Goal: Task Accomplishment & Management: Manage account settings

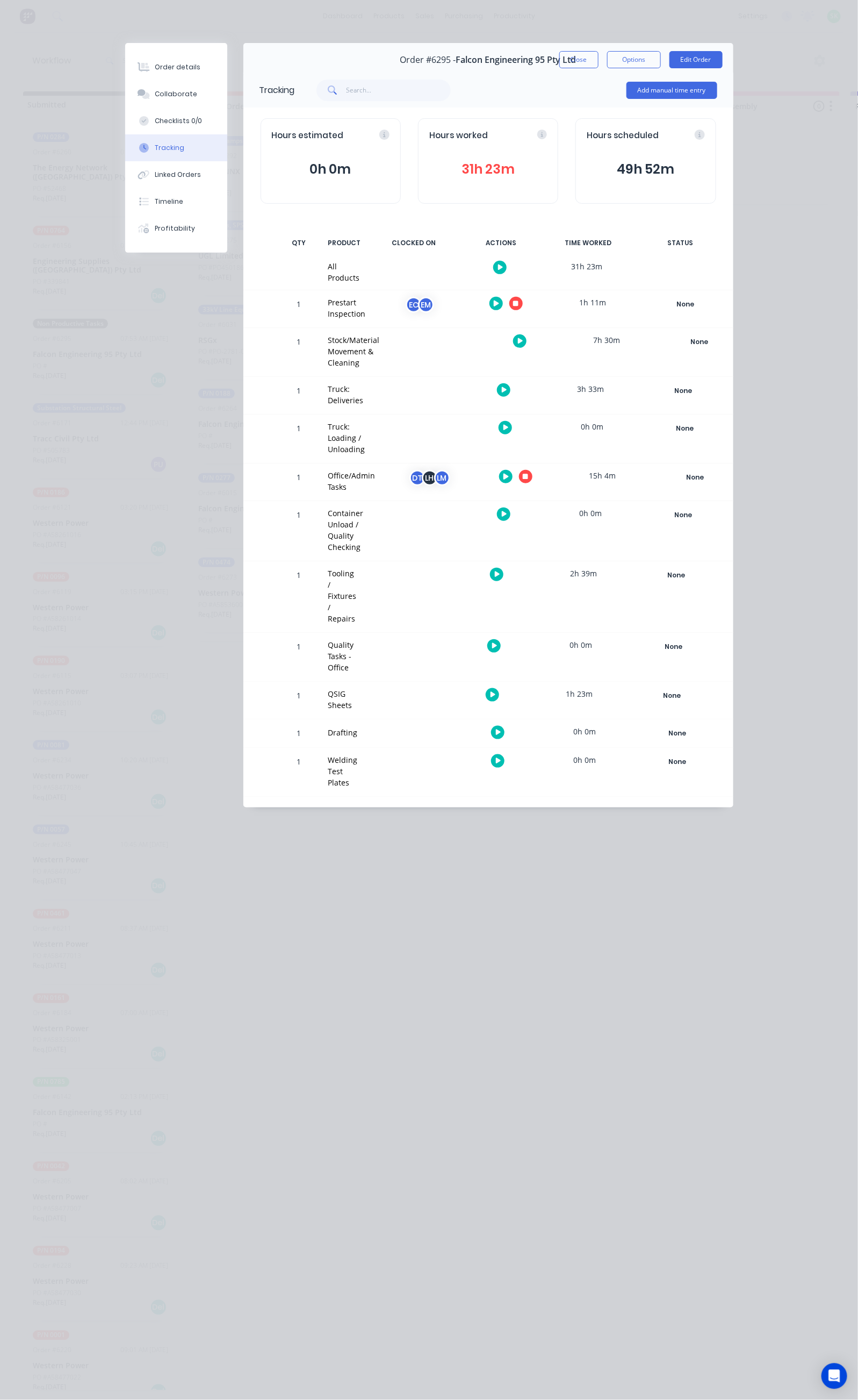
click at [598, 55] on button "Close" at bounding box center [578, 60] width 39 height 17
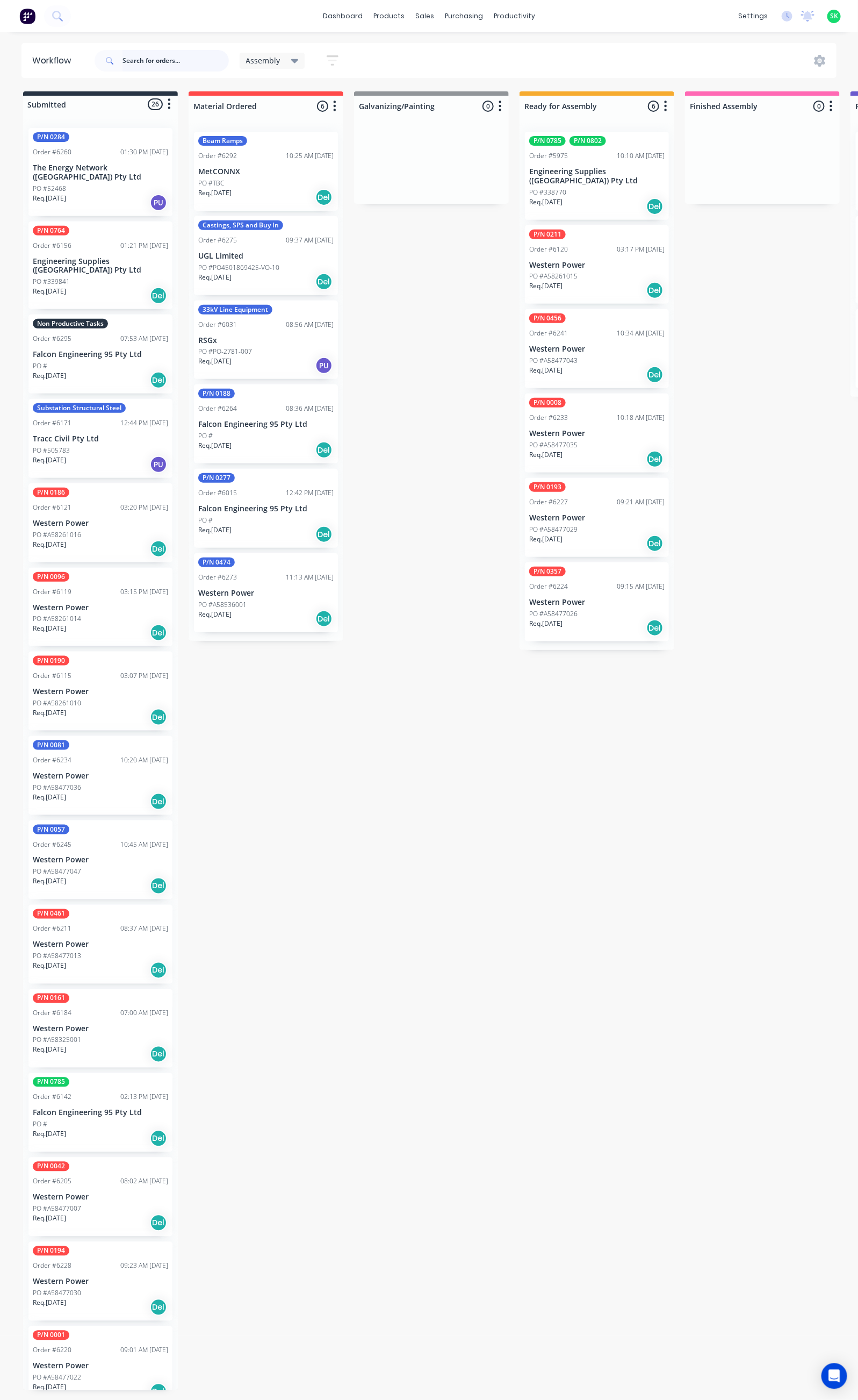
click at [151, 59] on input "text" at bounding box center [175, 61] width 106 height 22
click at [397, 43] on link "Product Catalogue" at bounding box center [443, 51] width 142 height 22
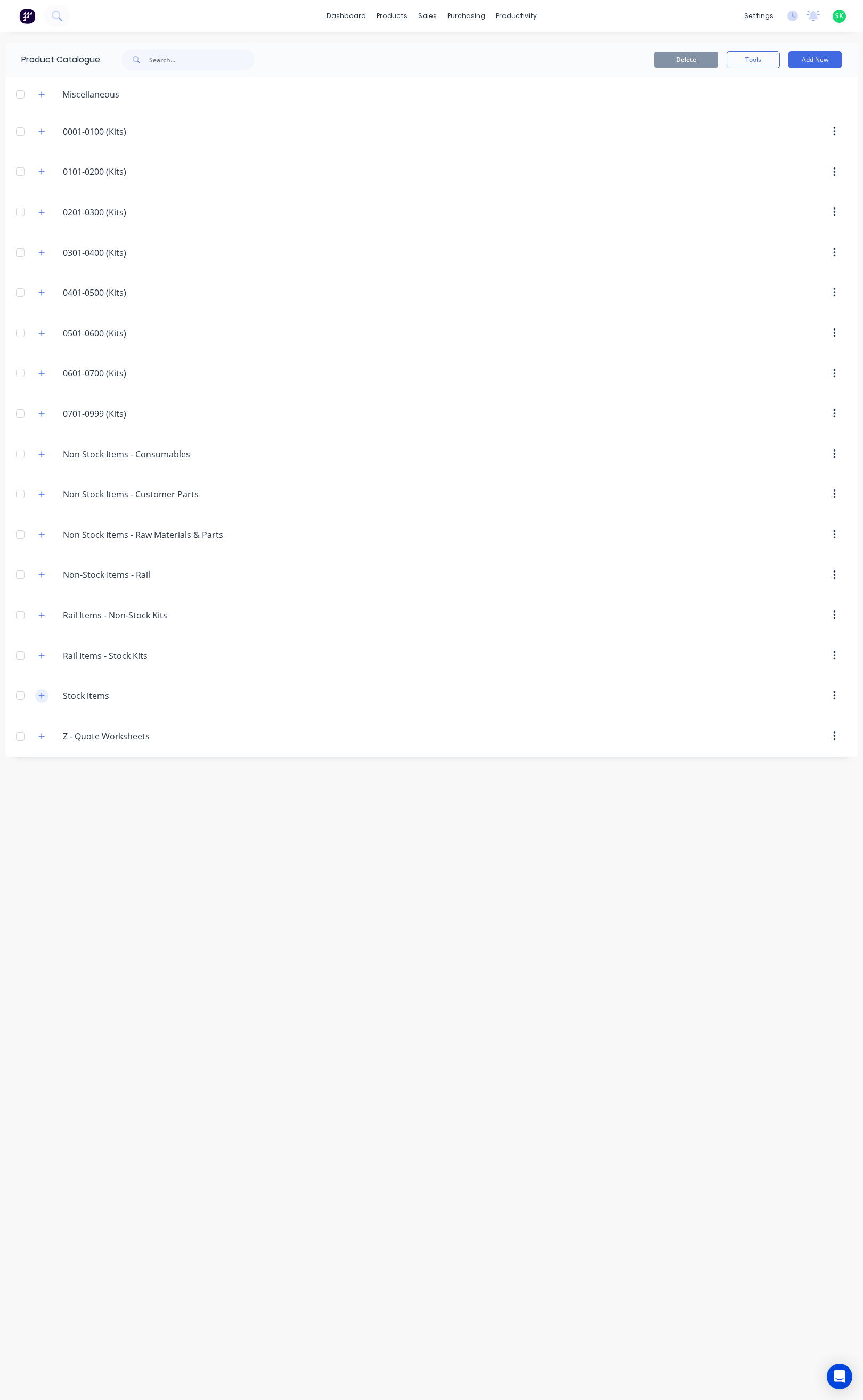
click at [40, 700] on icon "button" at bounding box center [41, 696] width 7 height 8
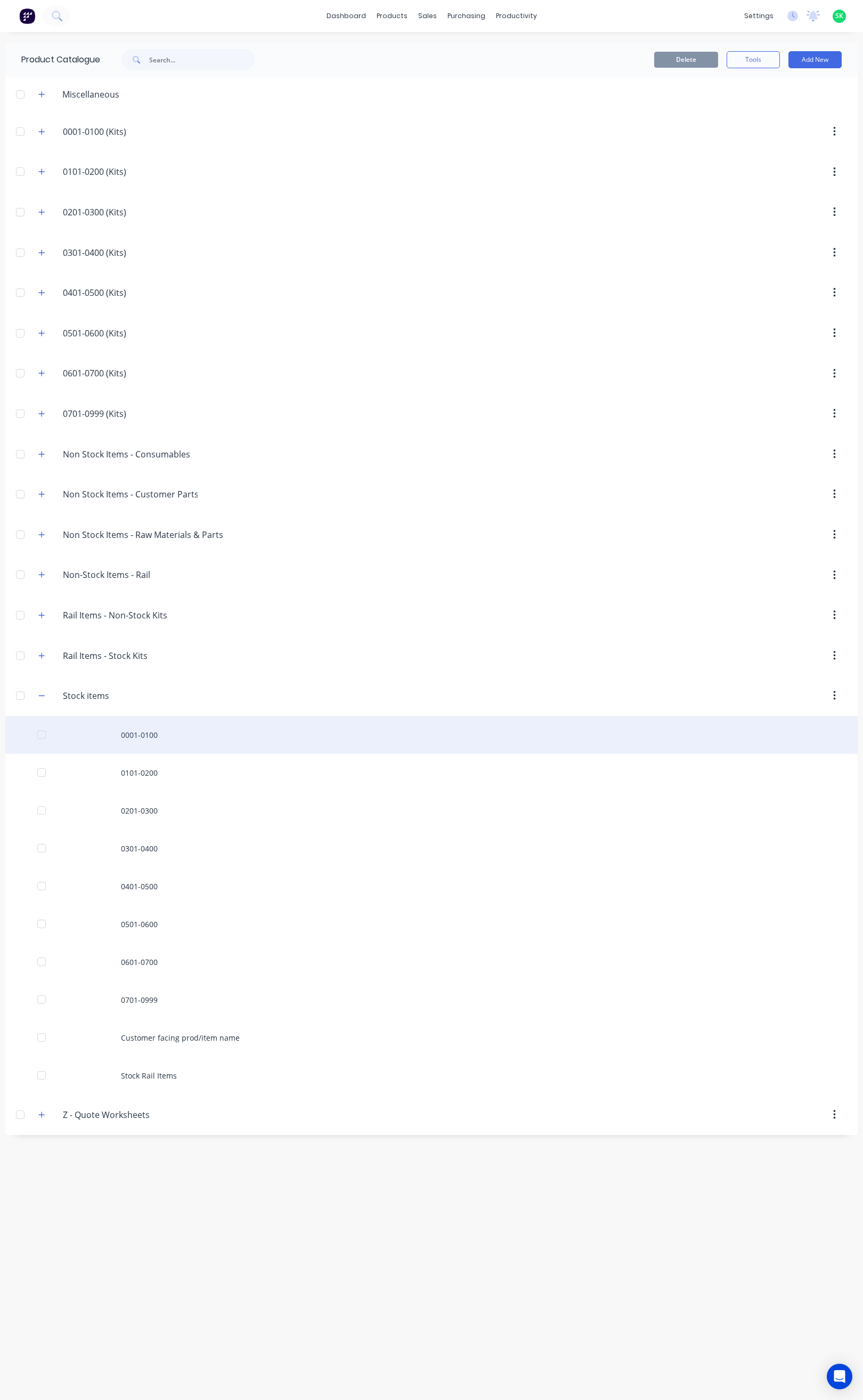
click at [174, 751] on div "0001-0100" at bounding box center [432, 734] width 853 height 38
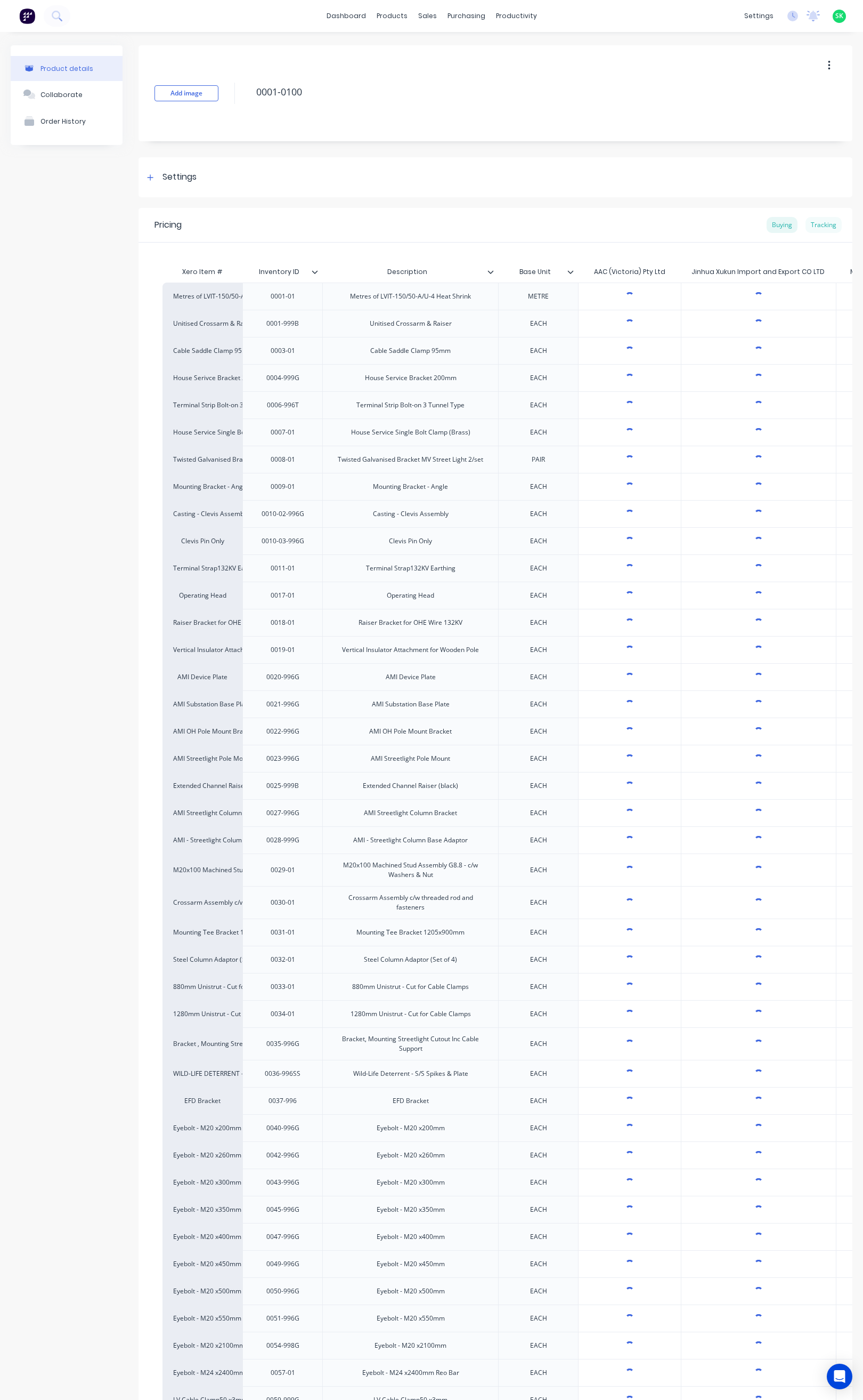
click at [811, 226] on div "Tracking" at bounding box center [824, 225] width 37 height 16
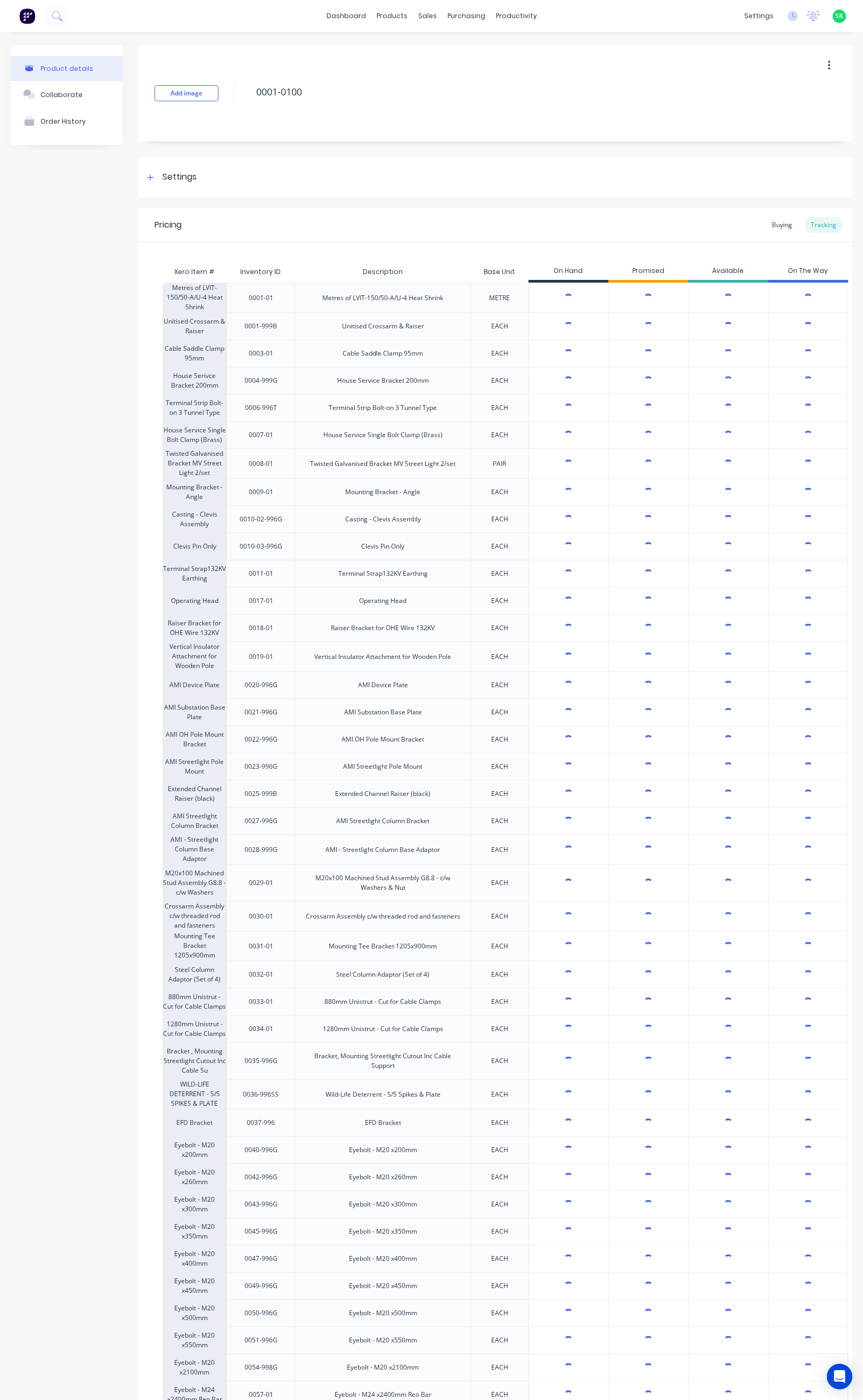
type textarea "x"
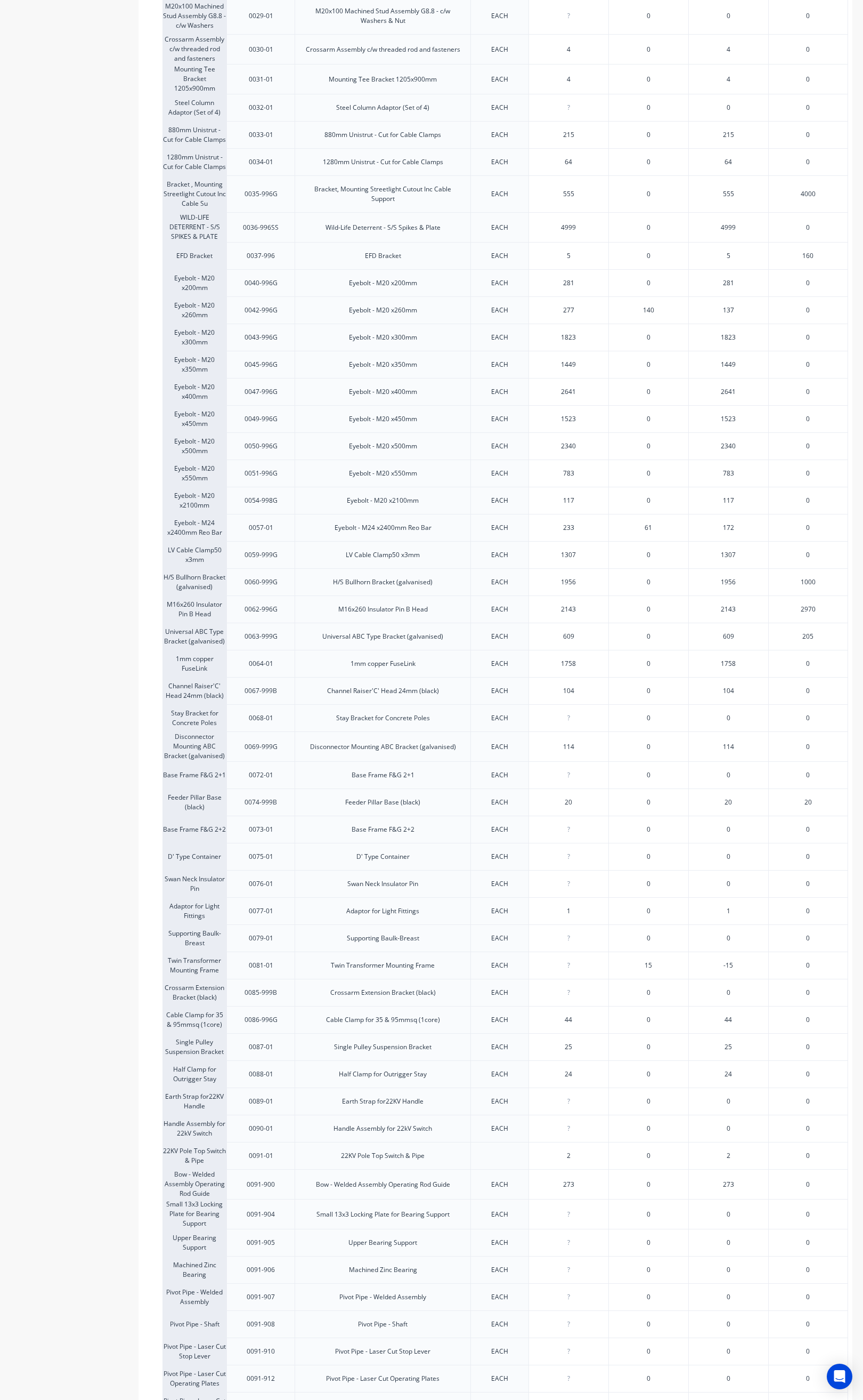
scroll to position [719, 0]
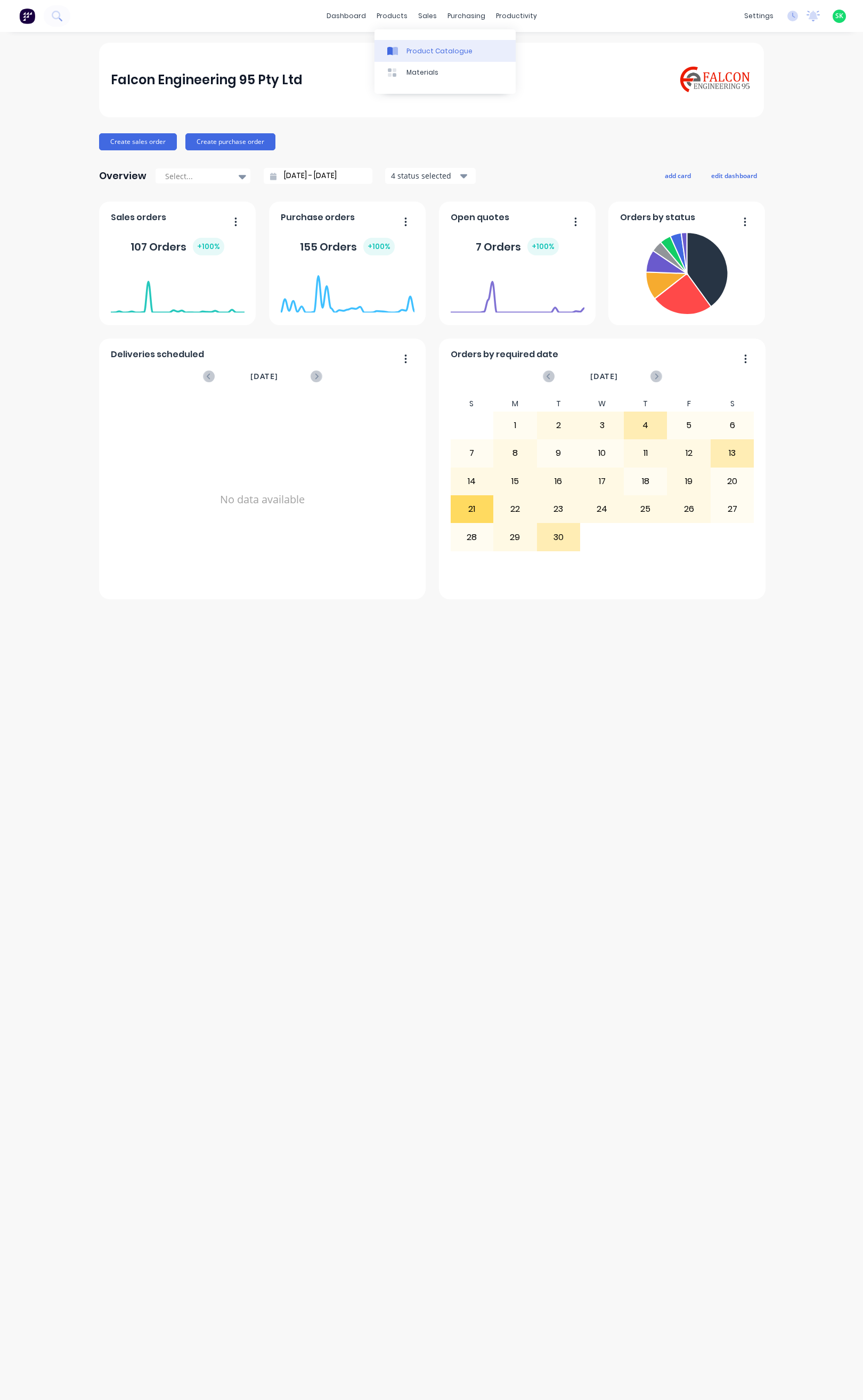
click at [396, 45] on link "Product Catalogue" at bounding box center [445, 51] width 141 height 22
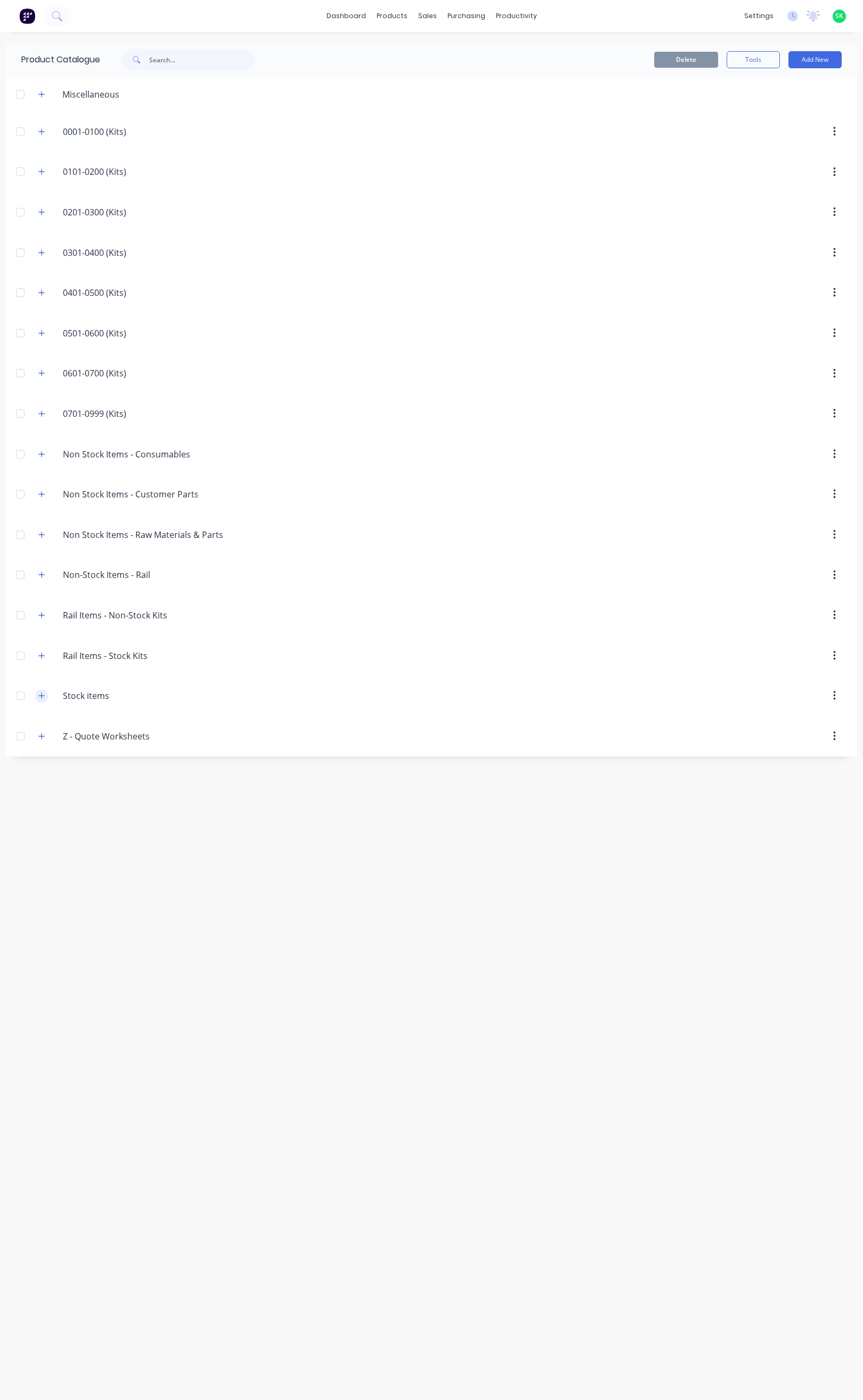
click at [43, 700] on icon "button" at bounding box center [41, 696] width 7 height 8
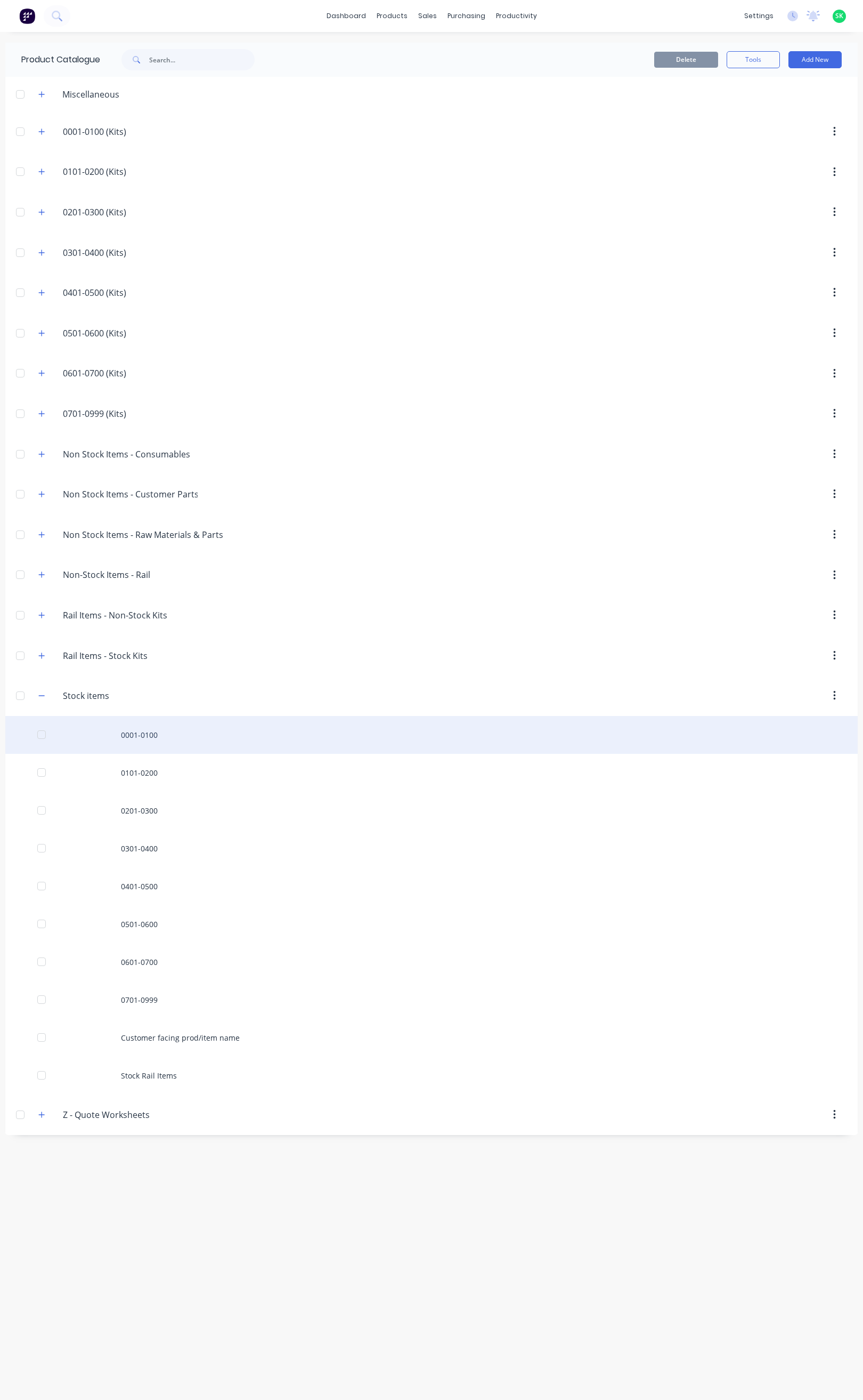
click at [173, 746] on div "0001-0100" at bounding box center [432, 734] width 853 height 38
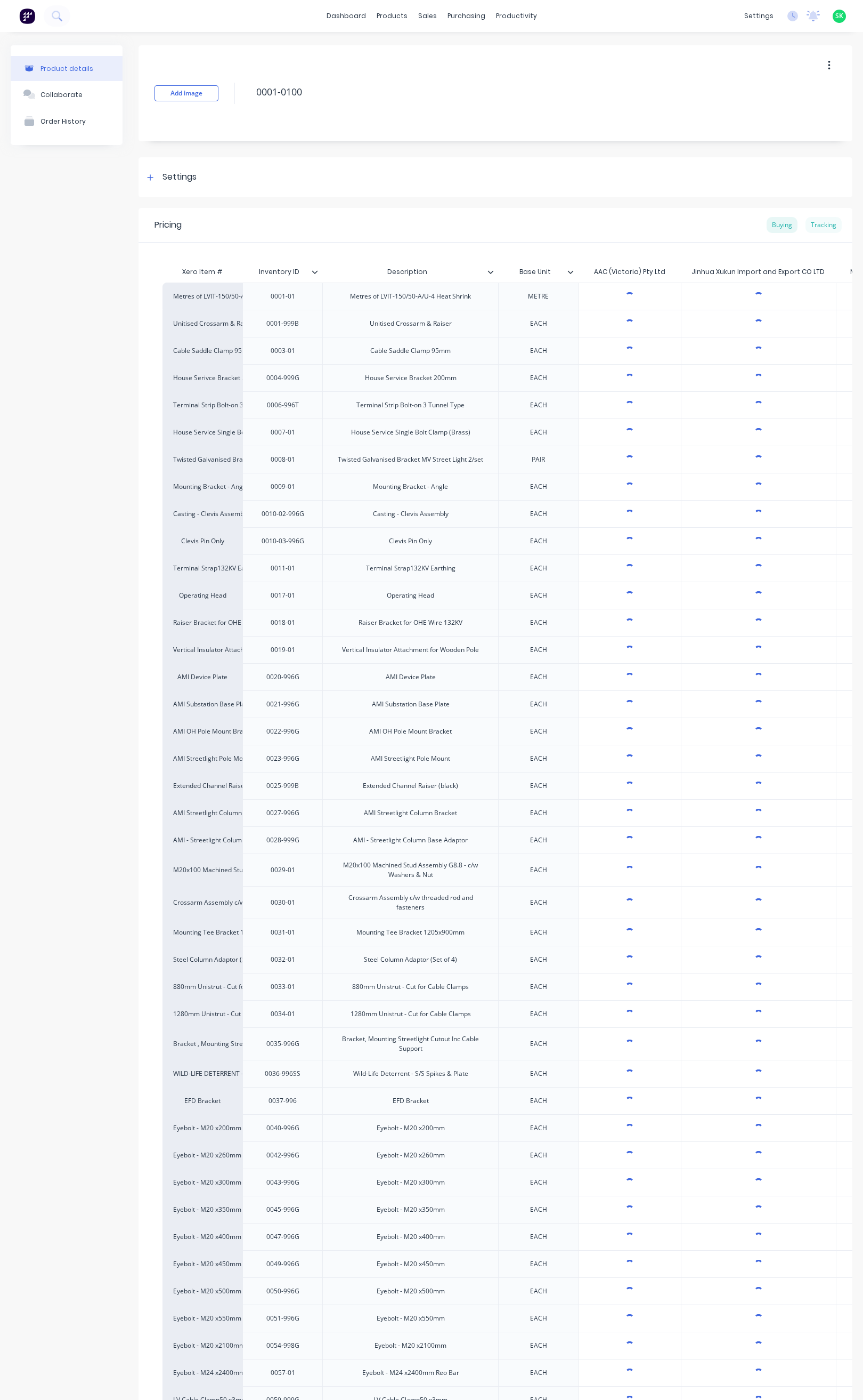
click at [814, 226] on div "Tracking" at bounding box center [824, 225] width 37 height 16
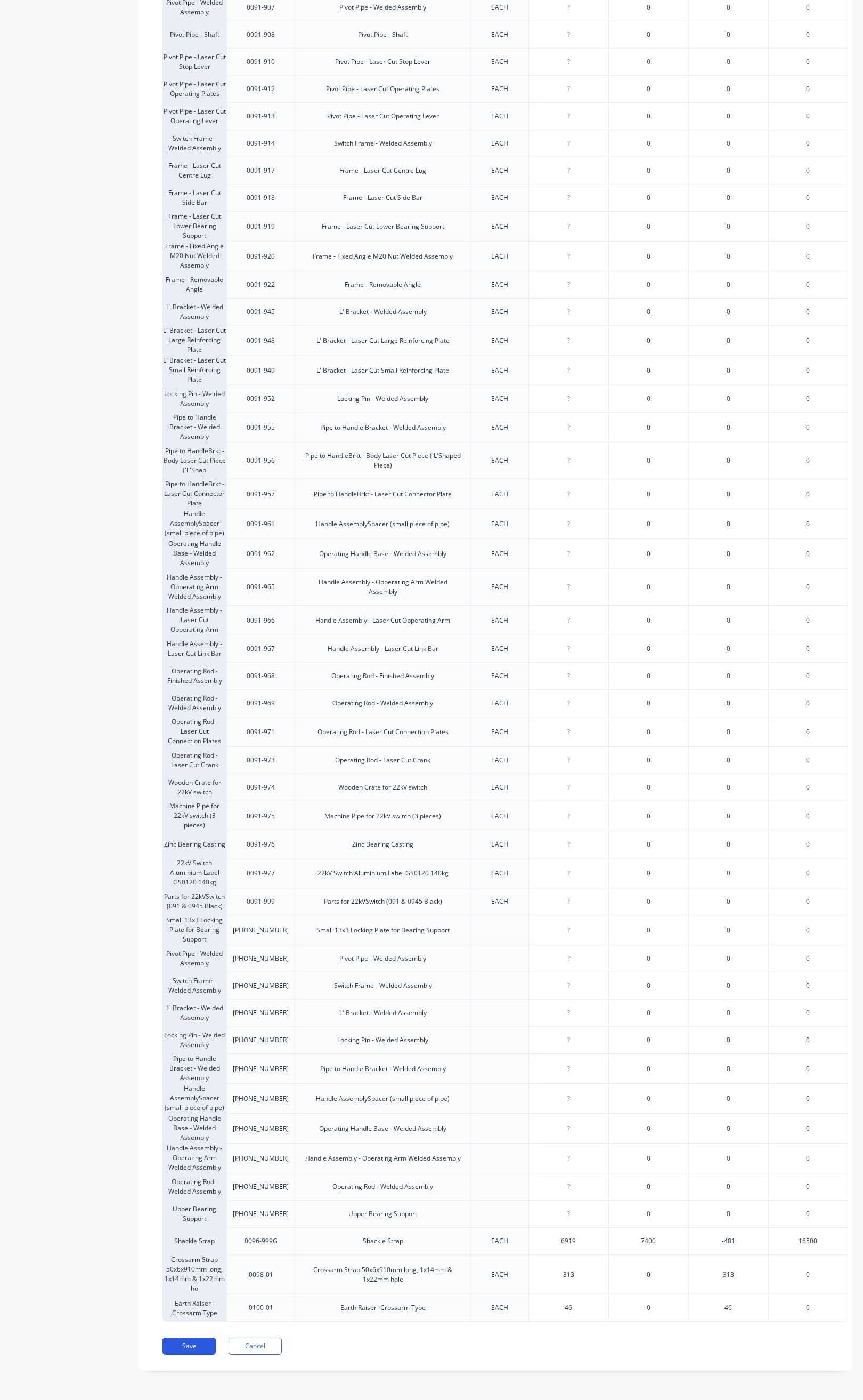
scroll to position [2211, 0]
click at [192, 1345] on button "Save" at bounding box center [189, 1345] width 54 height 17
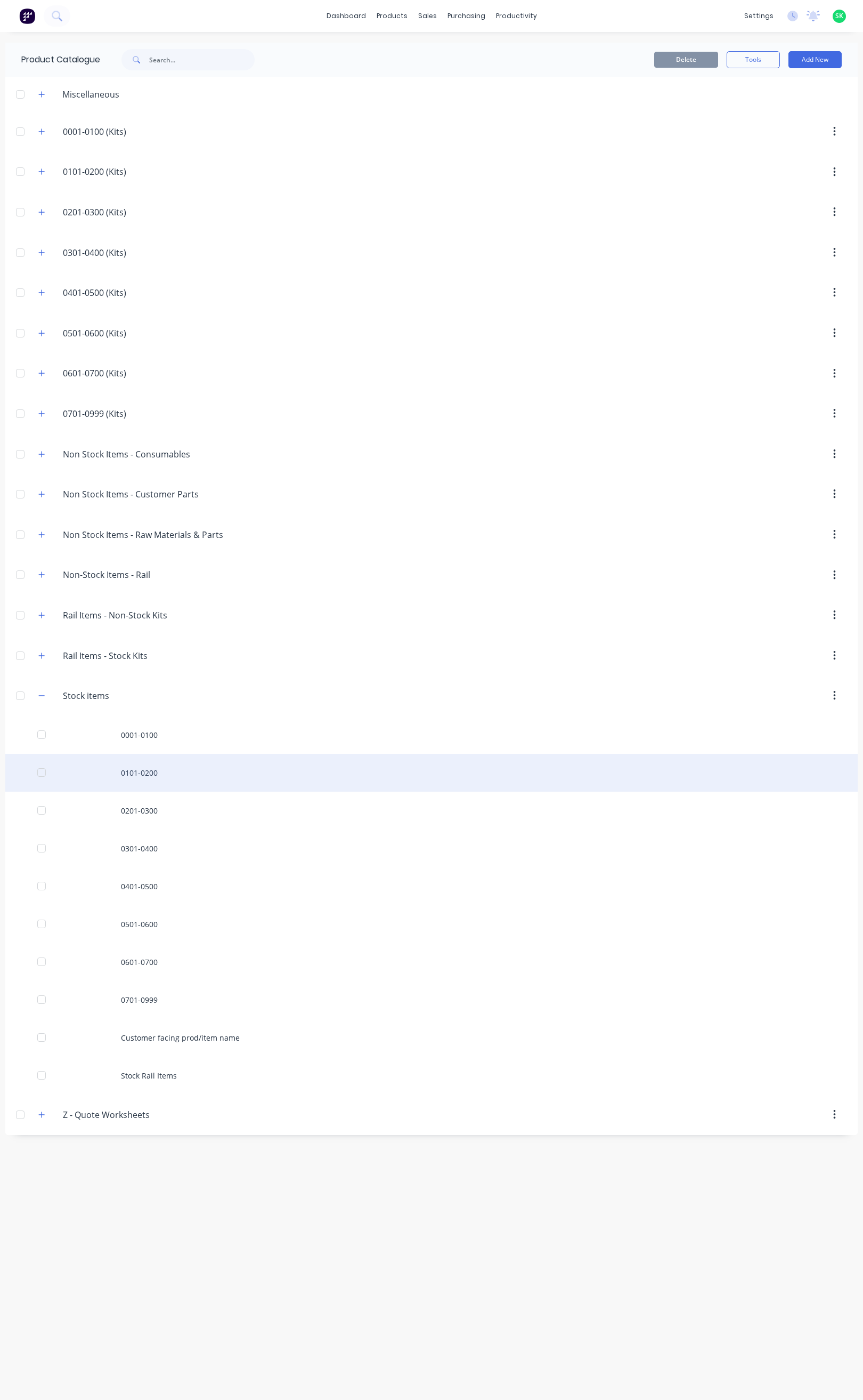
click at [146, 780] on div "0101-0200" at bounding box center [432, 773] width 853 height 38
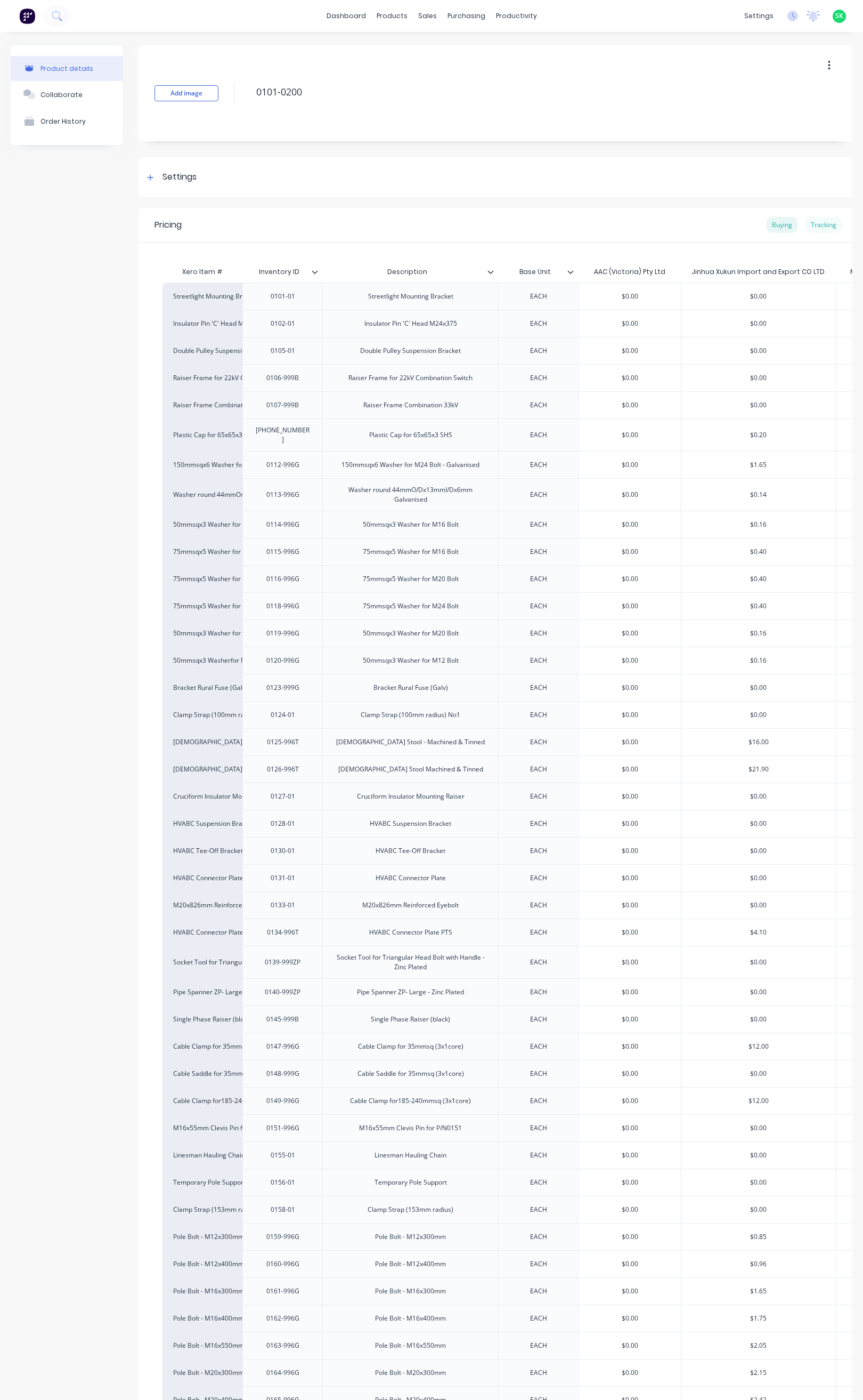
click at [810, 219] on div "Tracking" at bounding box center [824, 225] width 37 height 16
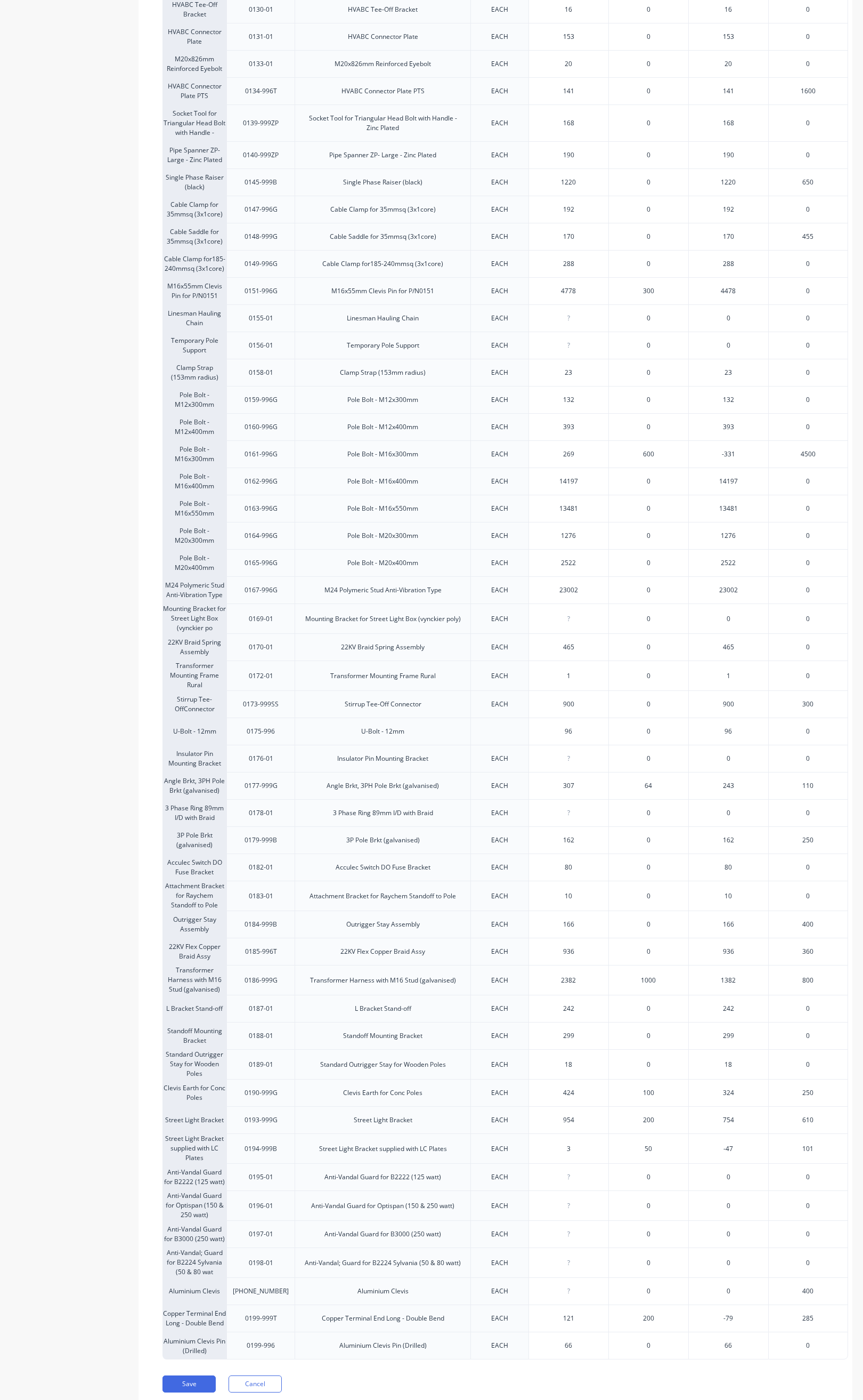
scroll to position [879, 0]
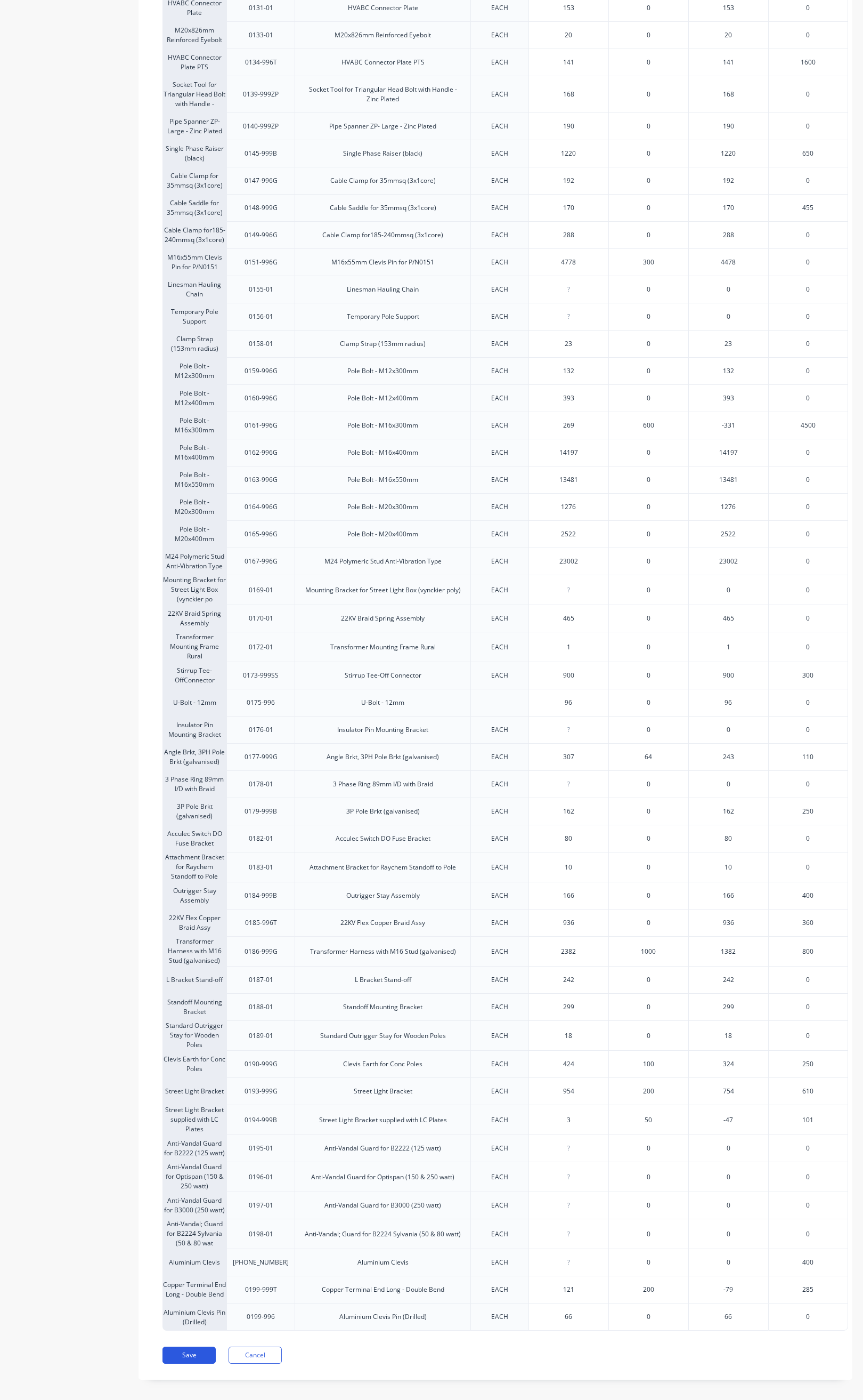
click at [186, 1363] on button "Save" at bounding box center [189, 1355] width 54 height 17
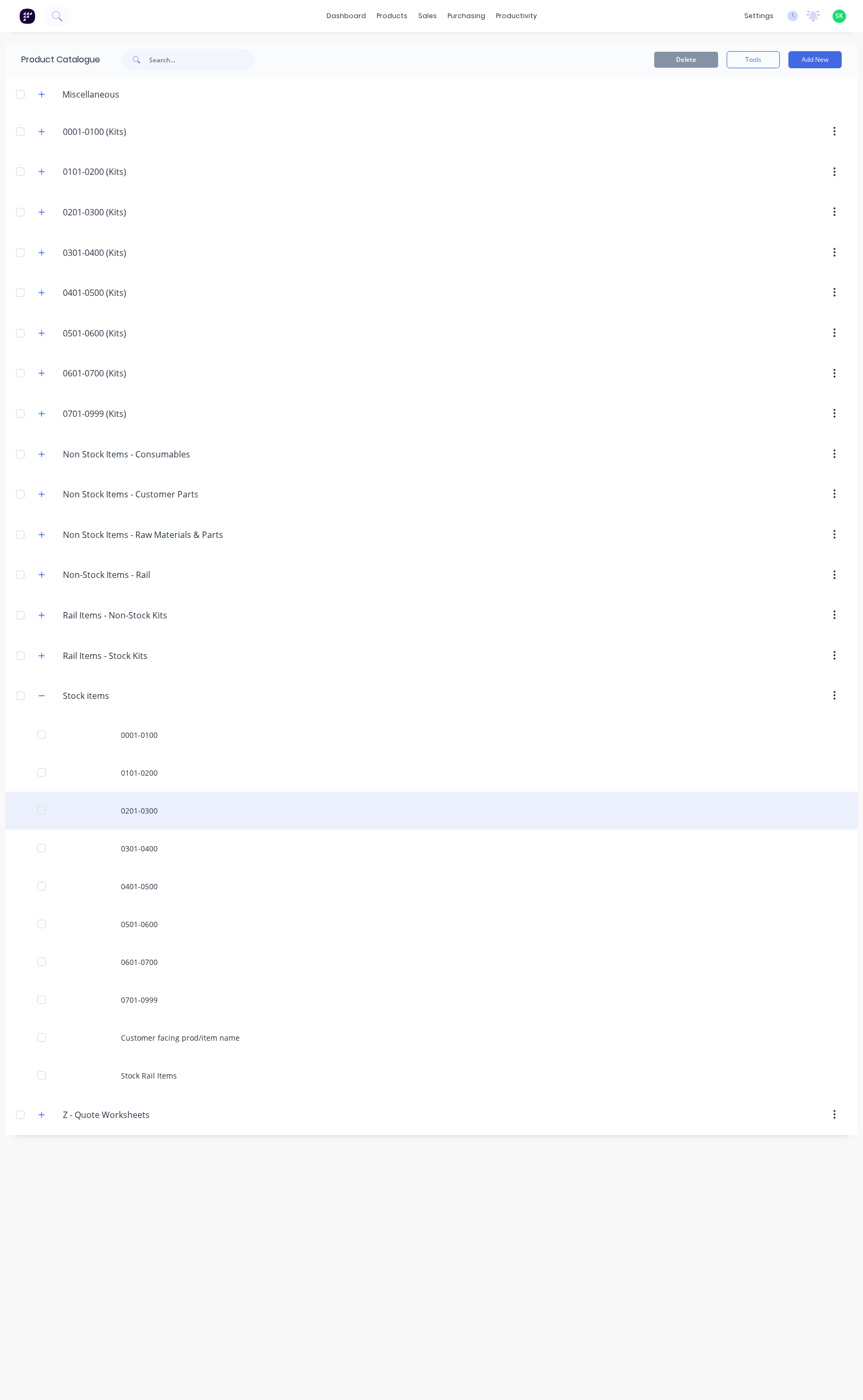
click at [164, 819] on div "0201-0300" at bounding box center [432, 810] width 853 height 38
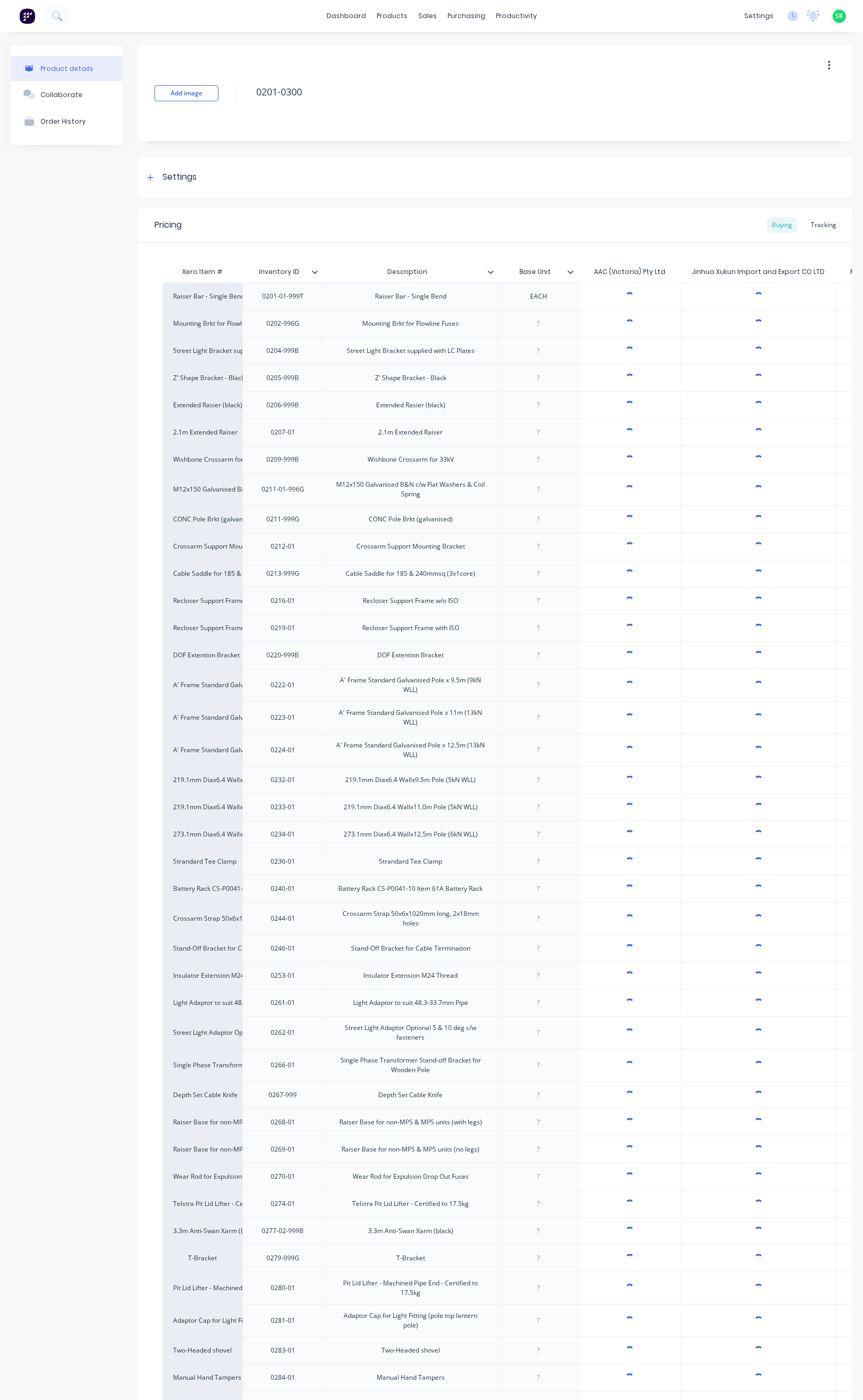
type textarea "x"
click at [816, 225] on div "Tracking" at bounding box center [824, 225] width 37 height 16
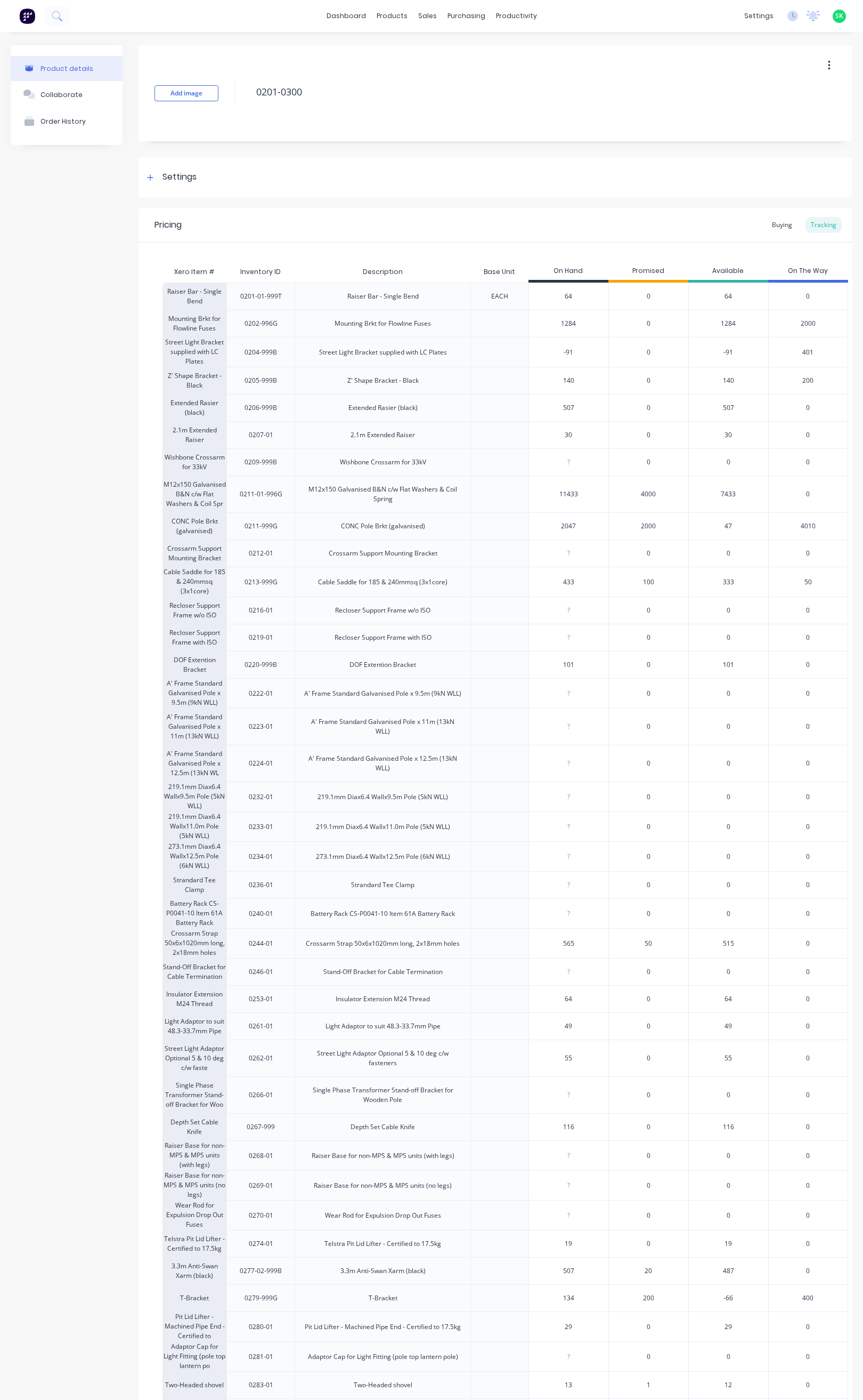
click at [573, 351] on input "-91" at bounding box center [569, 353] width 79 height 9
type input "-9"
type textarea "x"
type input "5"
type textarea "x"
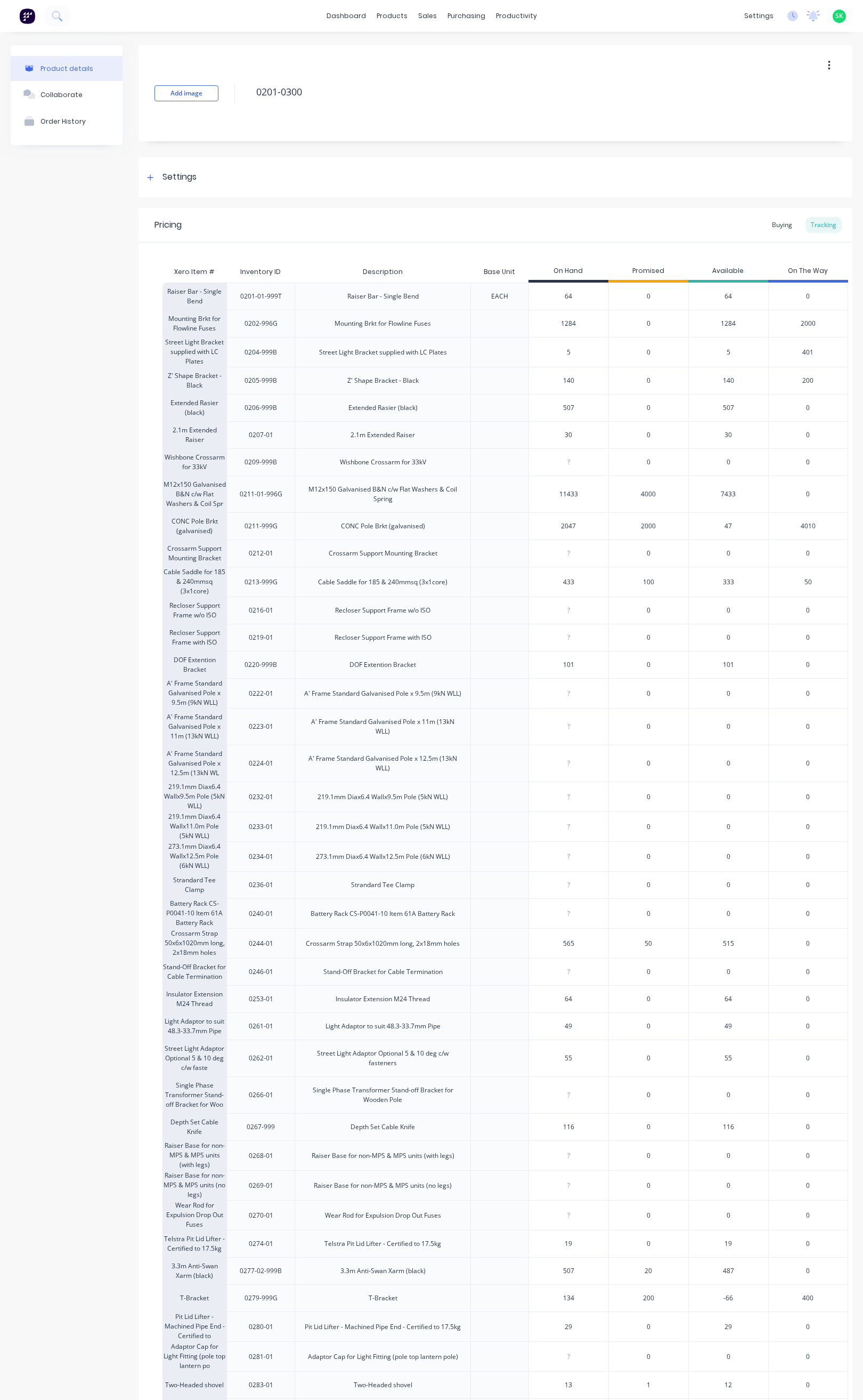
type input "5"
type input "0"
click at [601, 459] on input "0" at bounding box center [569, 462] width 79 height 9
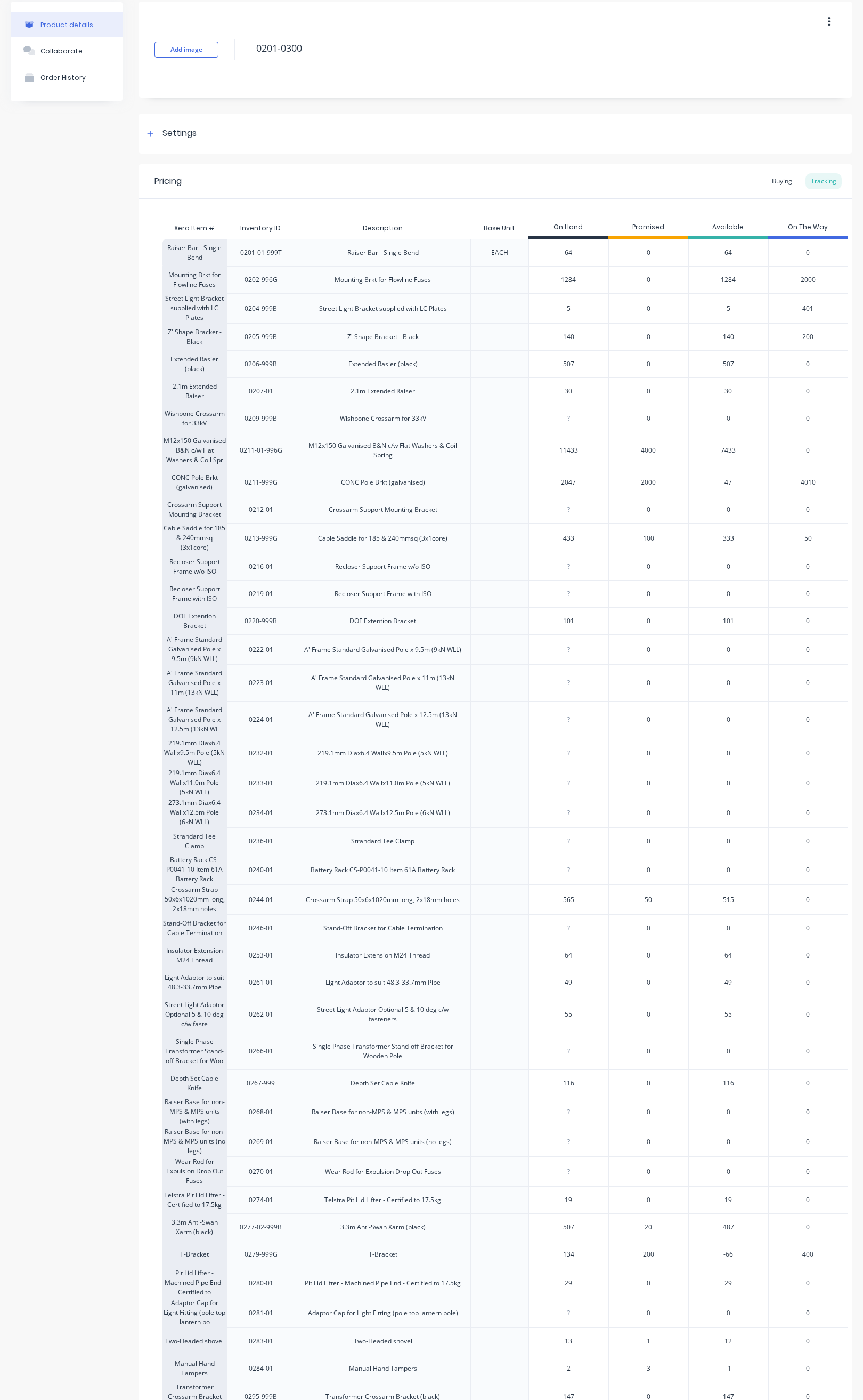
scroll to position [162, 0]
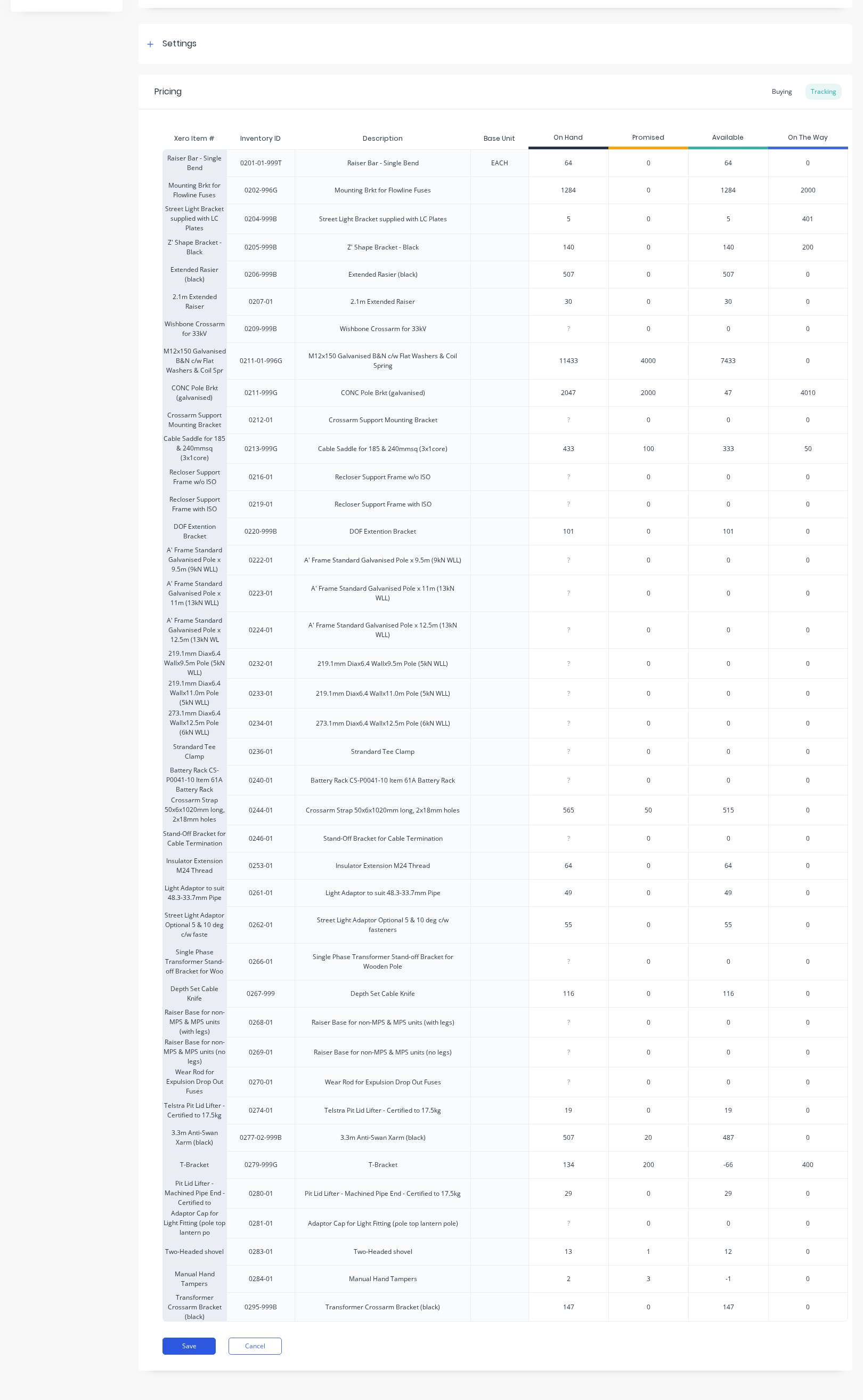
click at [193, 1345] on button "Save" at bounding box center [189, 1345] width 54 height 17
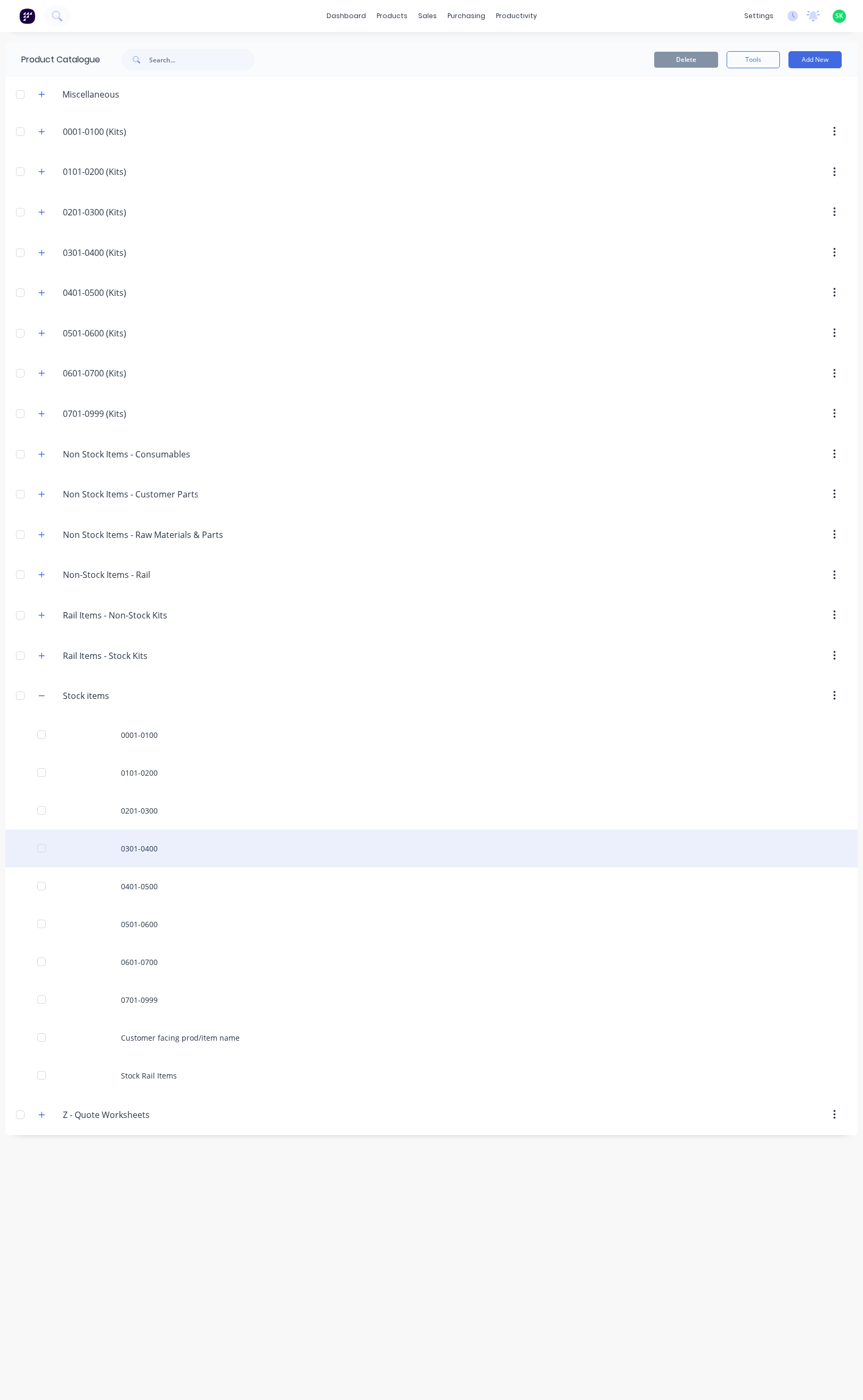
click at [142, 856] on div "0301-0400" at bounding box center [432, 848] width 853 height 38
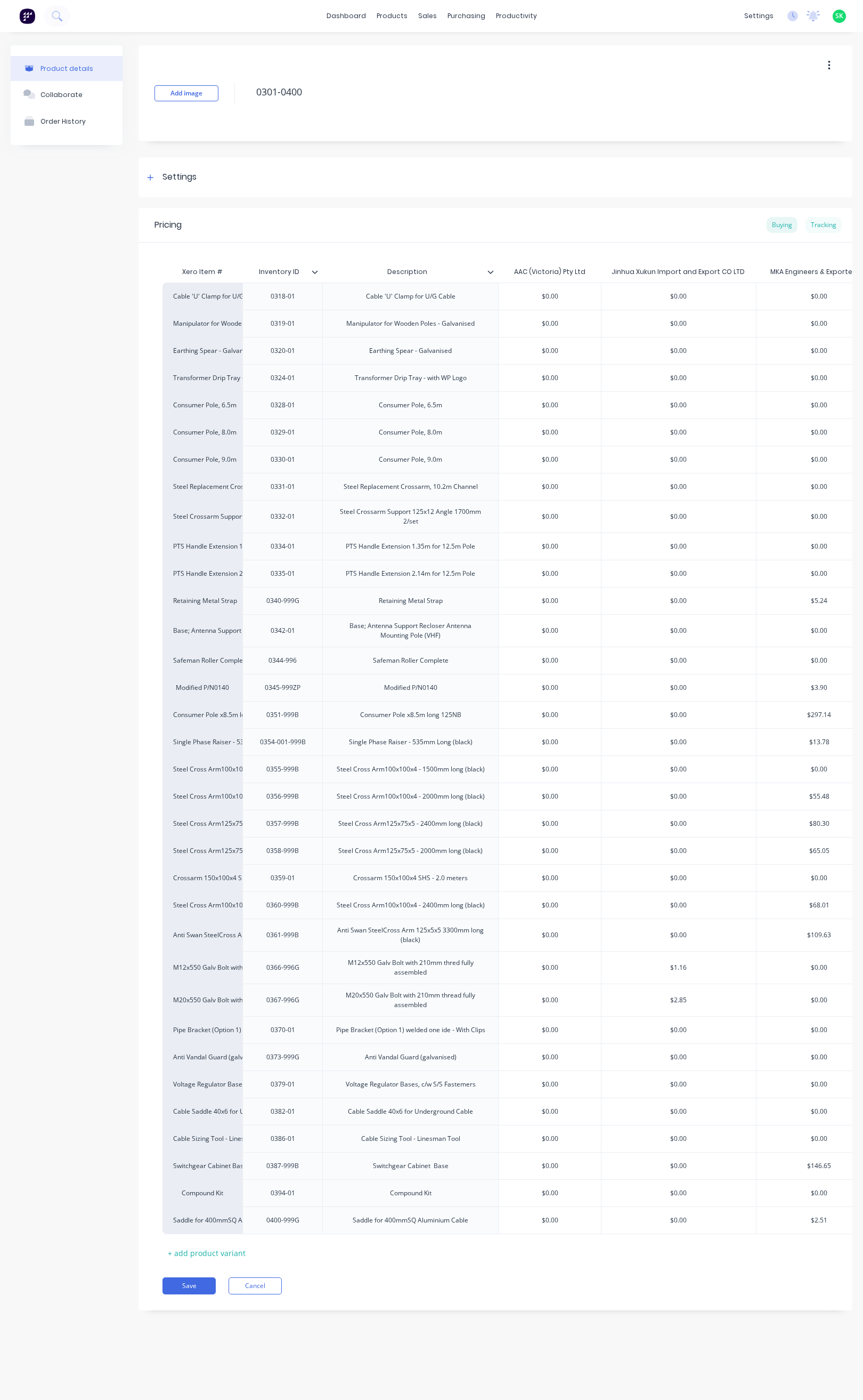
click at [830, 227] on div "Tracking" at bounding box center [824, 225] width 37 height 16
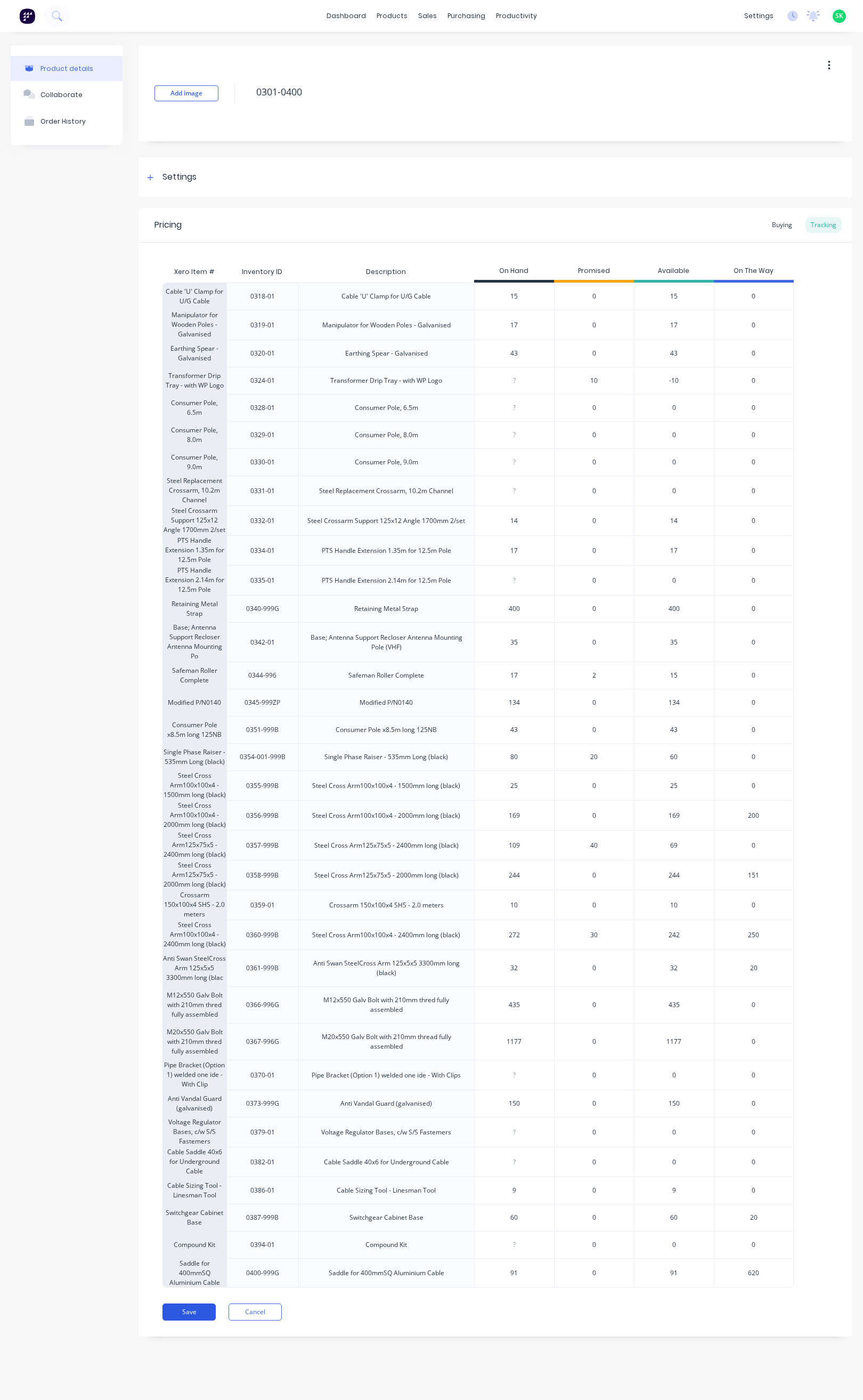
click at [194, 1320] on button "Save" at bounding box center [189, 1312] width 54 height 17
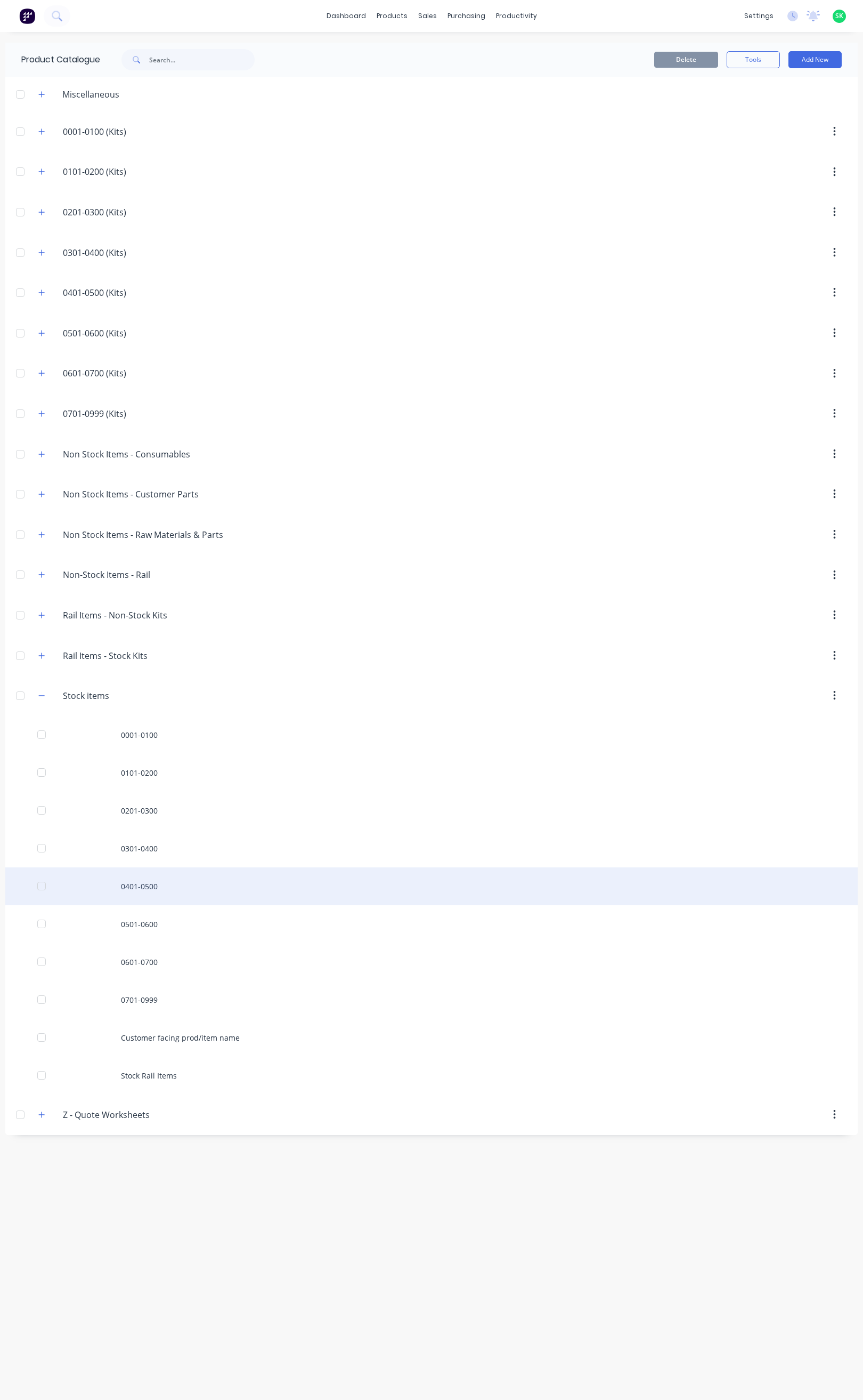
click at [153, 898] on div "0401-0500" at bounding box center [432, 886] width 853 height 38
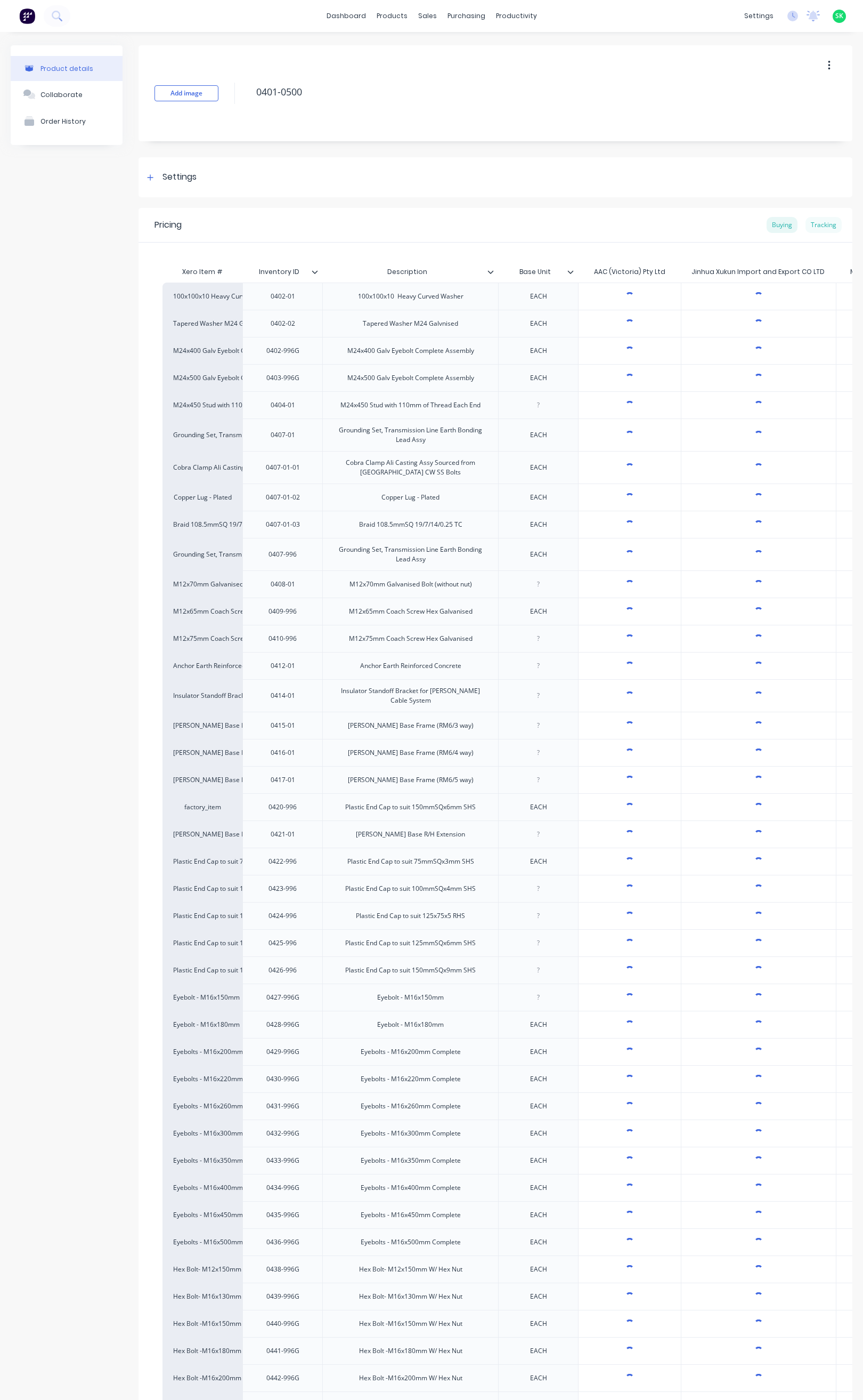
click at [818, 225] on div "Tracking" at bounding box center [824, 225] width 37 height 16
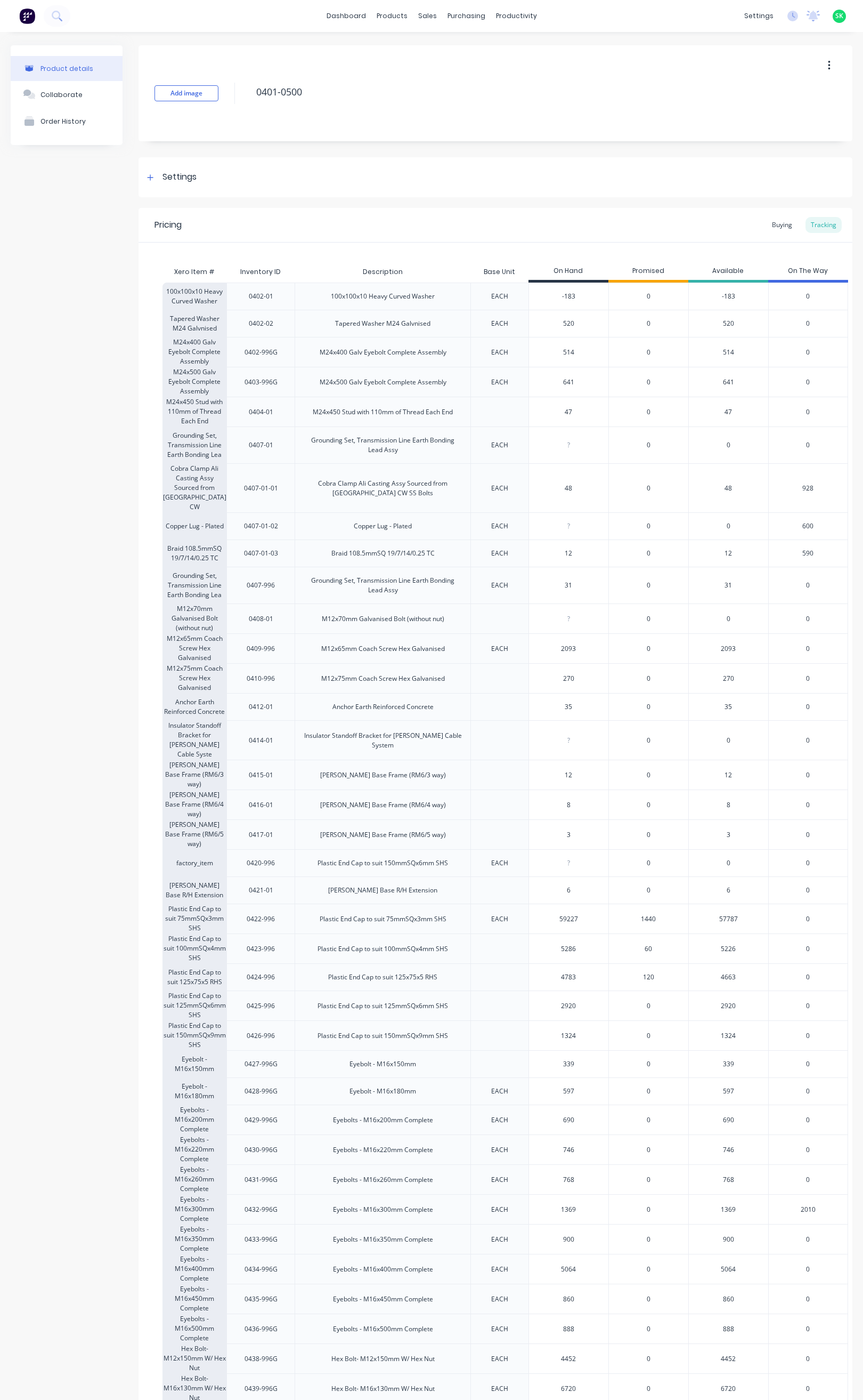
type textarea "x"
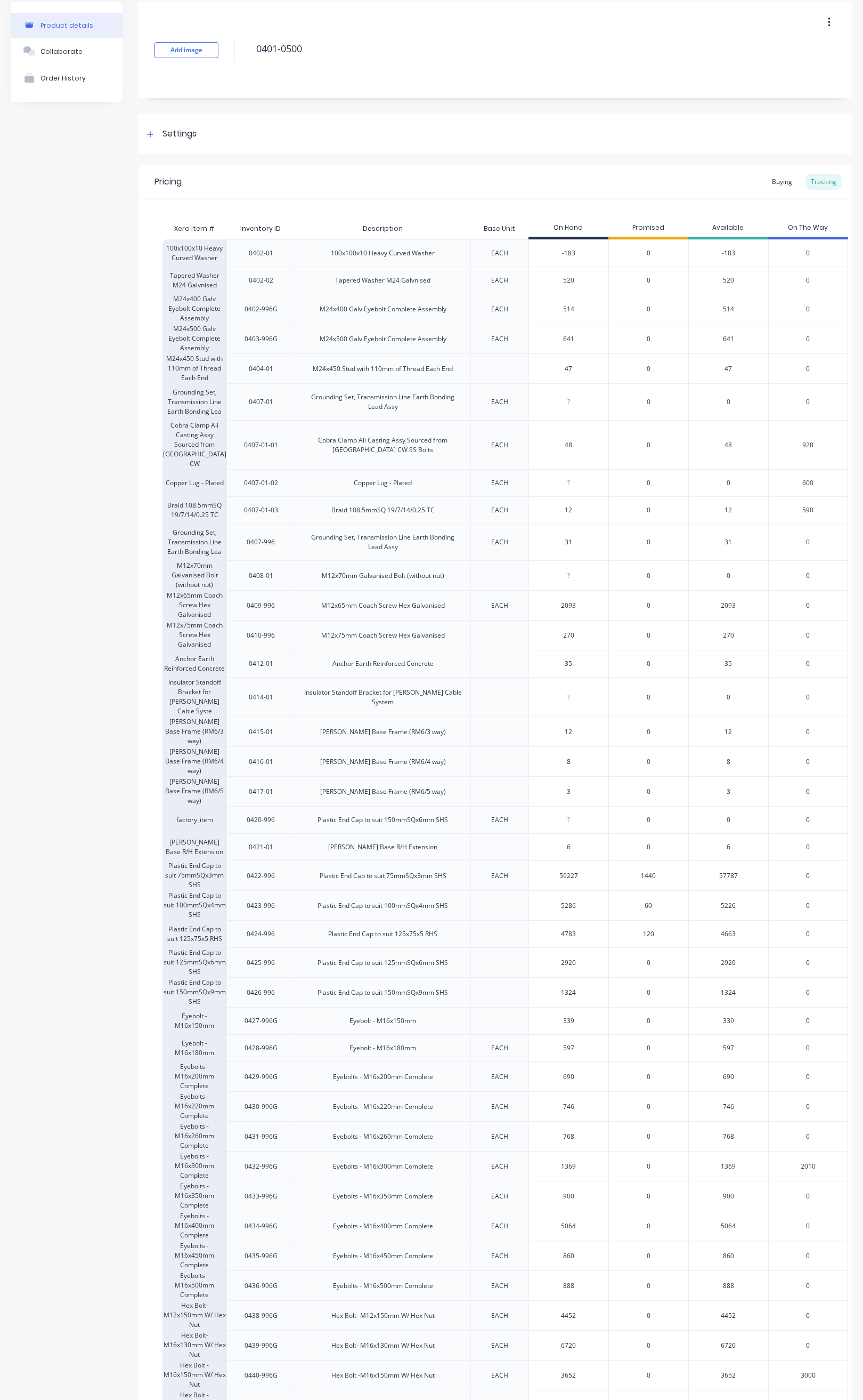
scroll to position [160, 0]
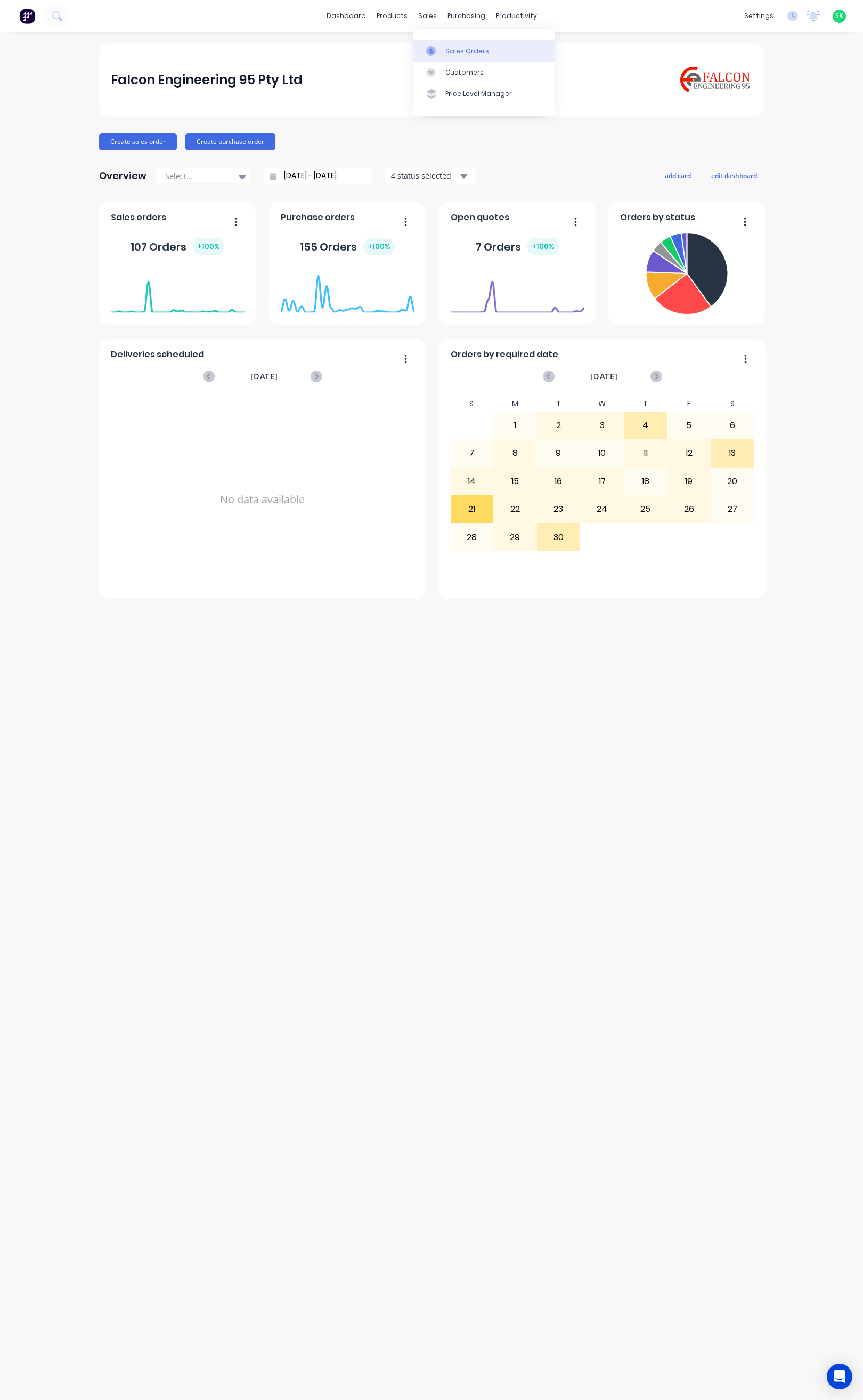
click at [447, 50] on div "Sales Orders" at bounding box center [467, 51] width 43 height 9
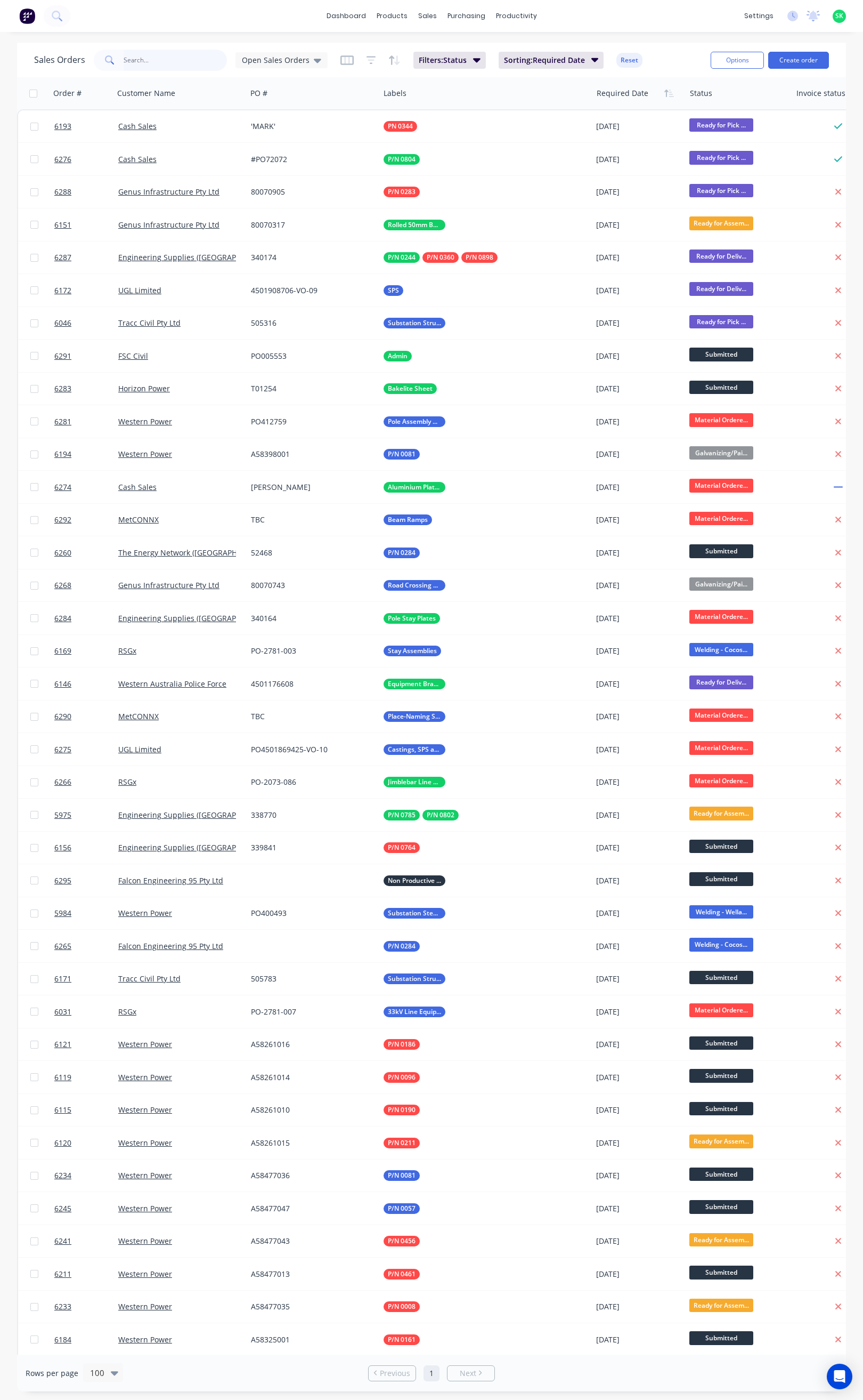
click at [133, 61] on input "text" at bounding box center [176, 60] width 104 height 22
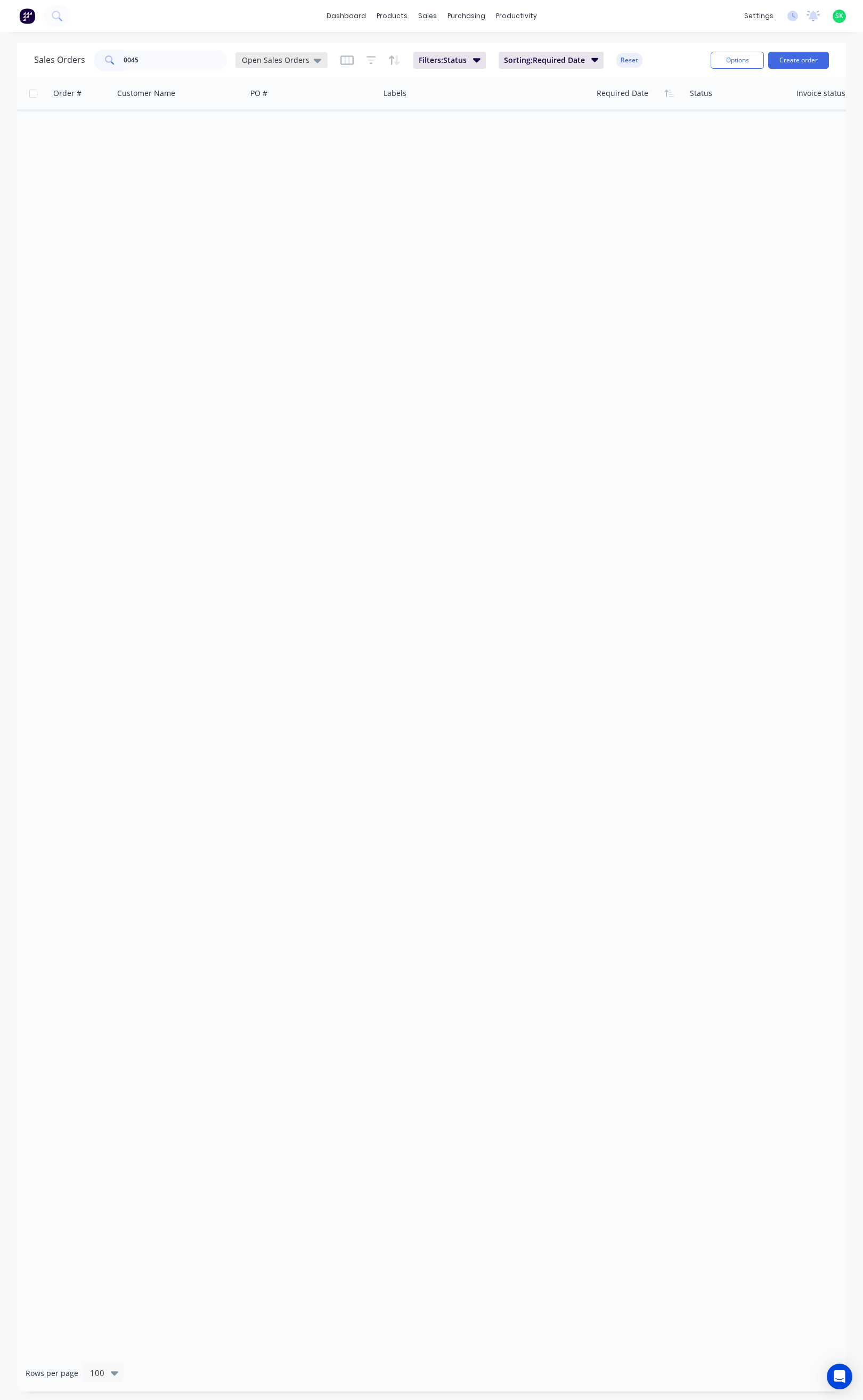
click at [314, 56] on icon at bounding box center [318, 60] width 8 height 11
click at [260, 150] on button "None" at bounding box center [299, 150] width 121 height 12
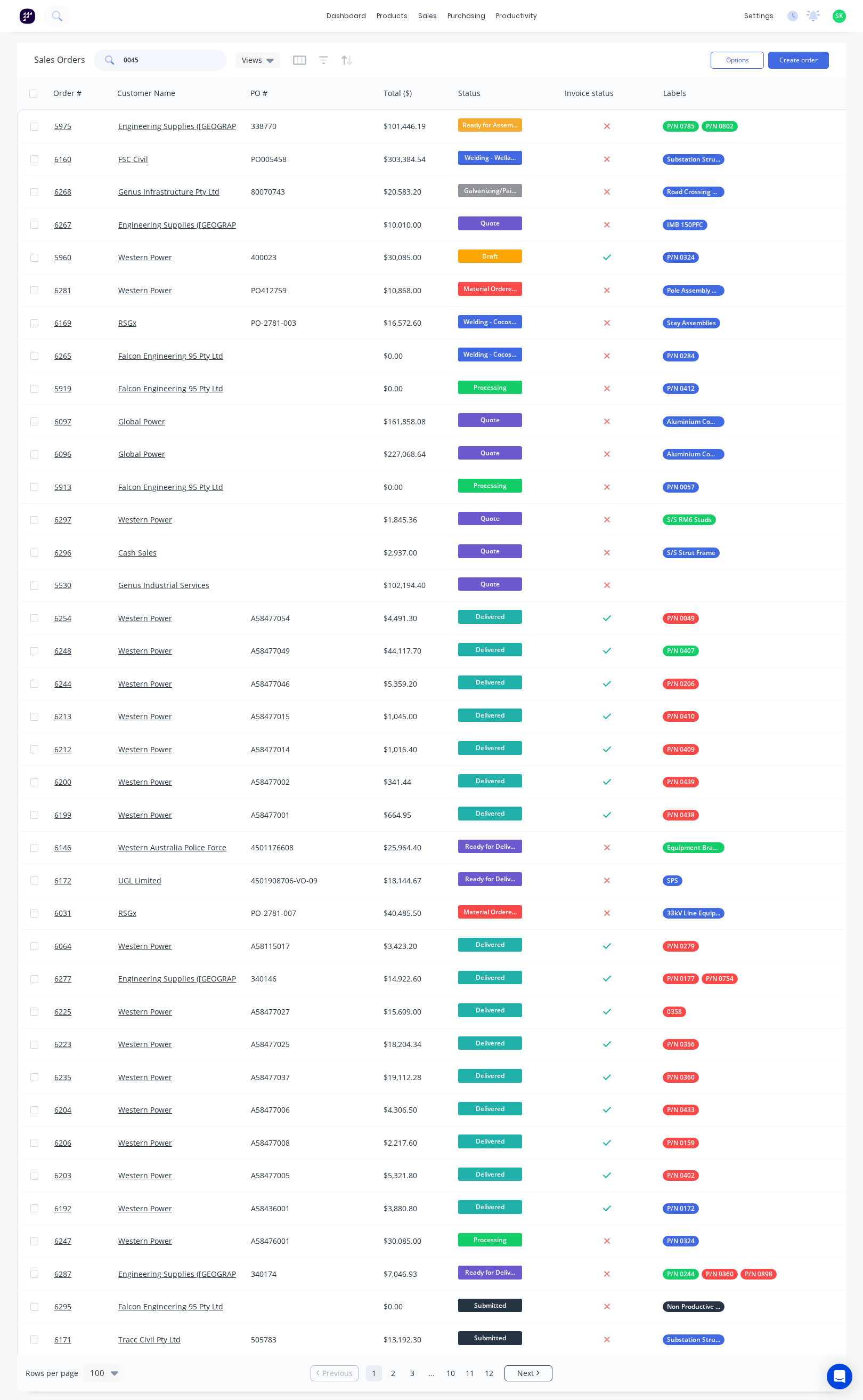
click at [152, 61] on input "0045" at bounding box center [176, 60] width 104 height 22
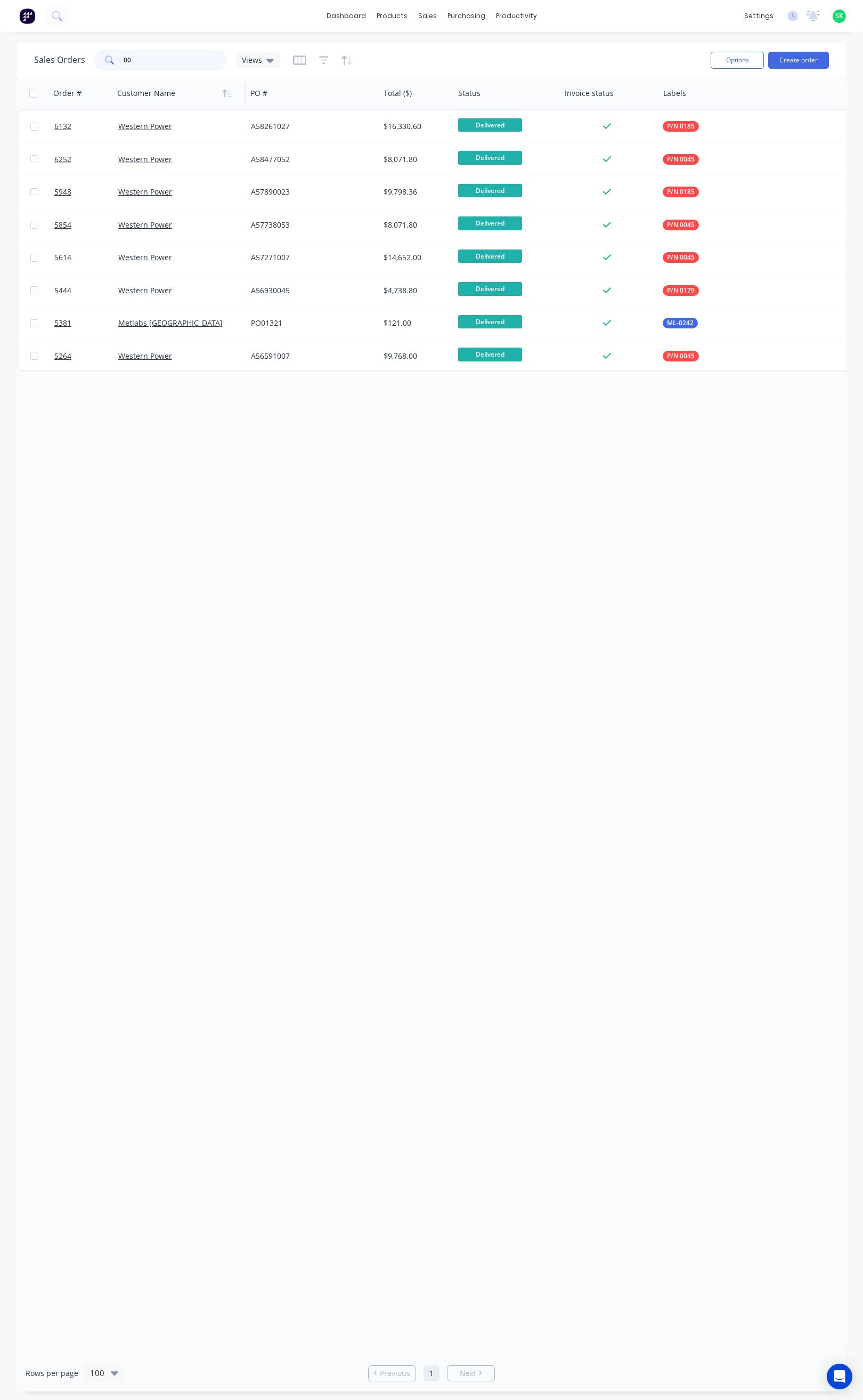
type input "0"
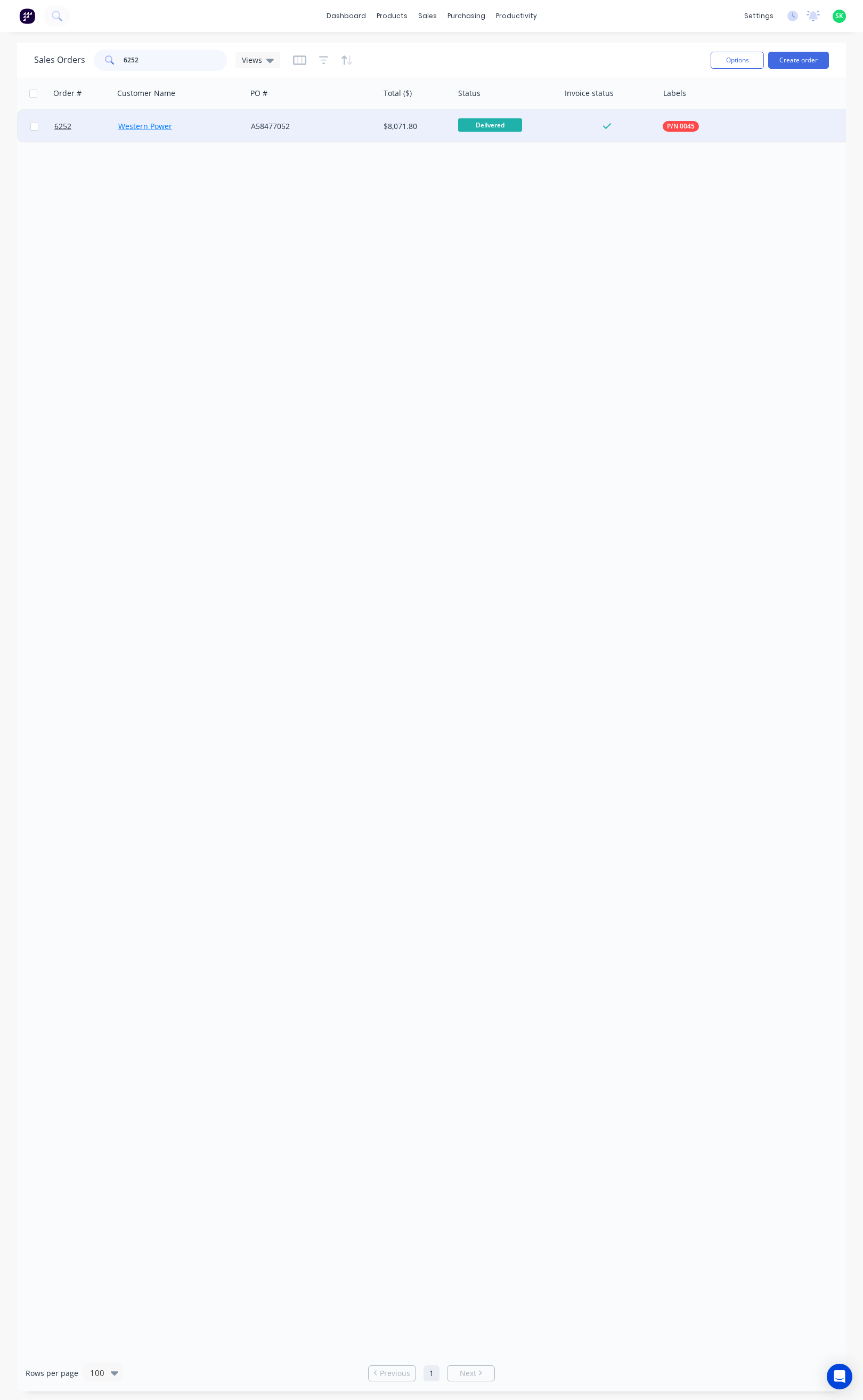
type input "6252"
click at [134, 129] on link "Western Power" at bounding box center [145, 126] width 54 height 10
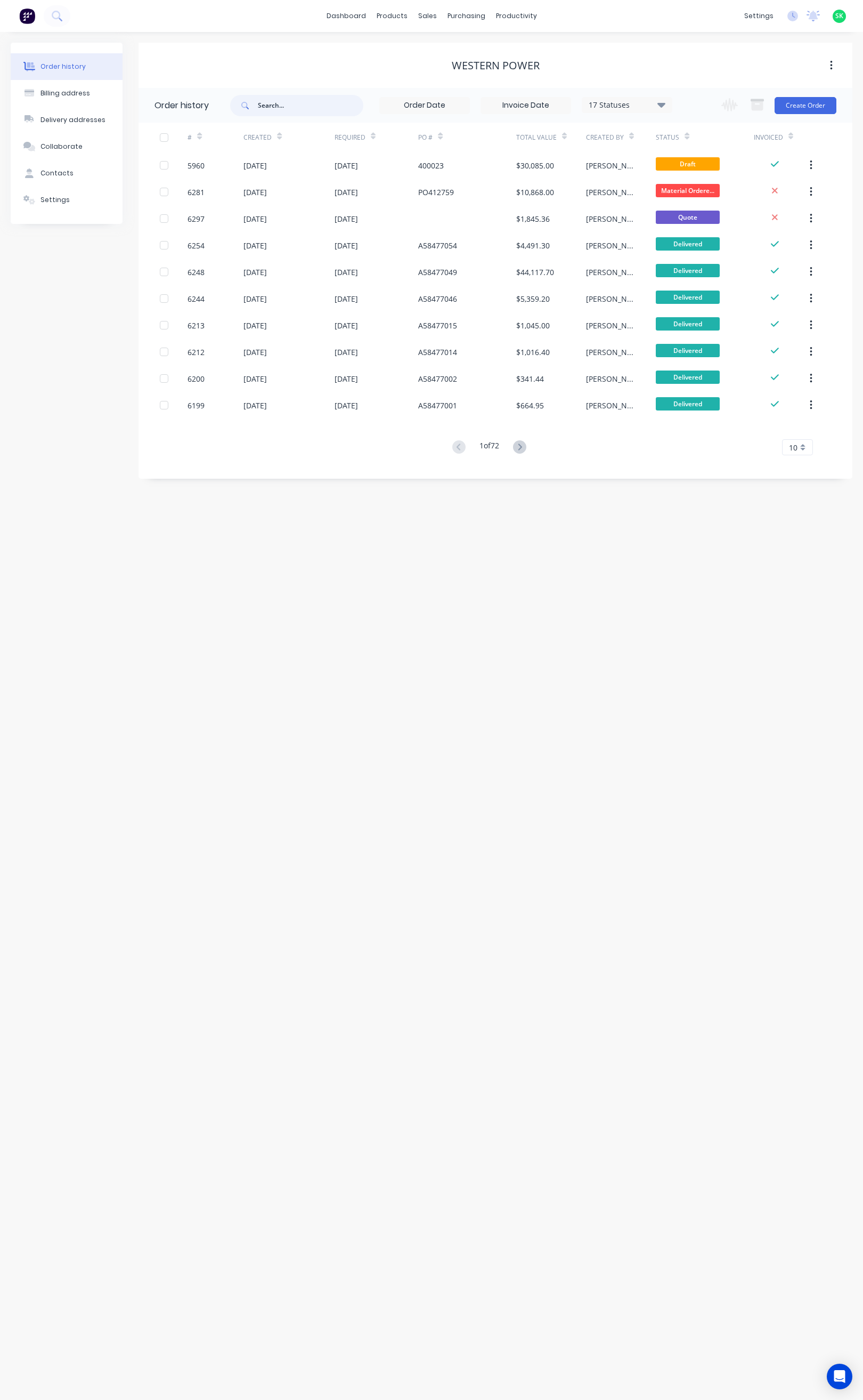
click at [278, 109] on input "text" at bounding box center [310, 105] width 105 height 22
type input "6252"
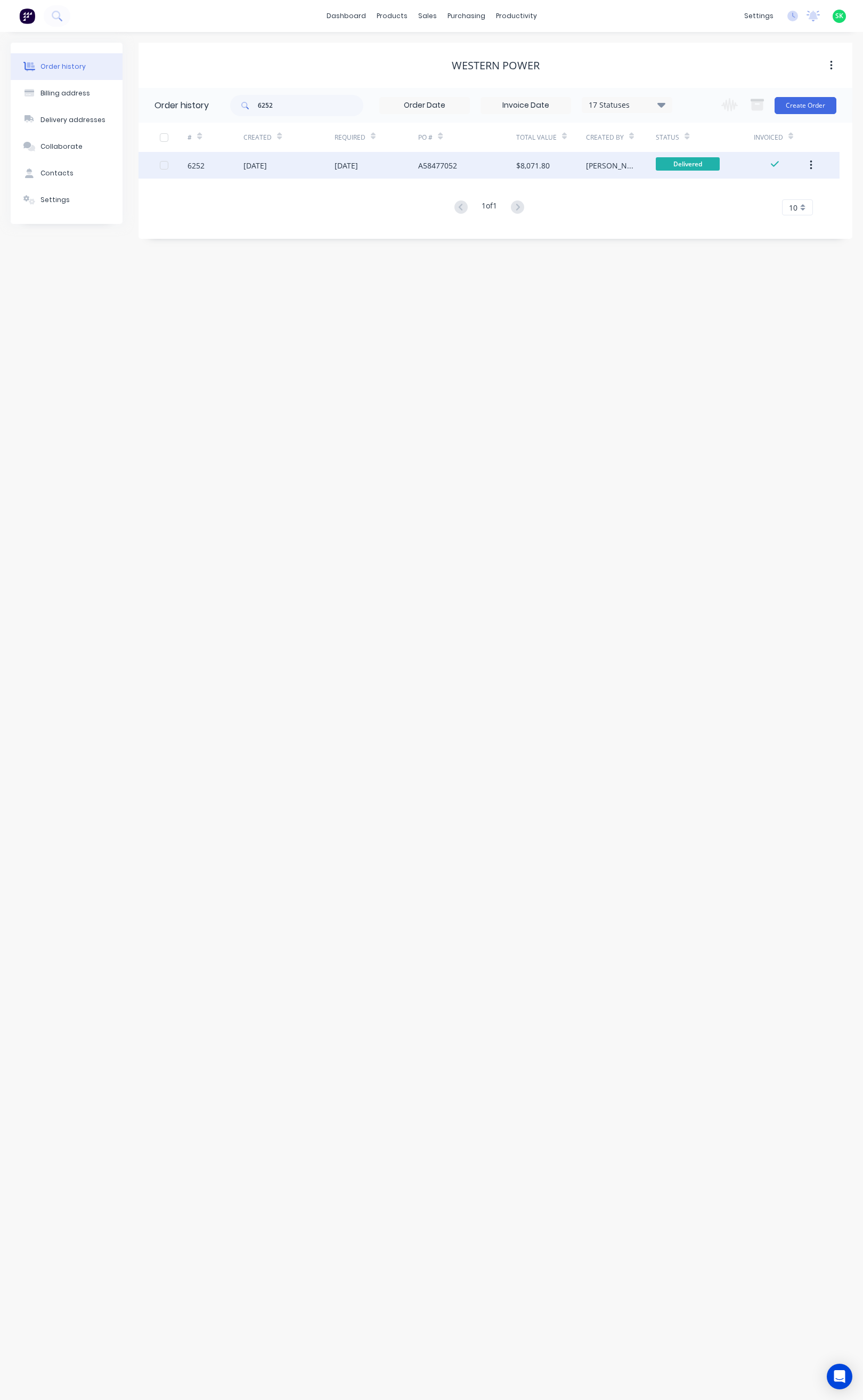
click at [193, 161] on div "6252" at bounding box center [196, 165] width 17 height 11
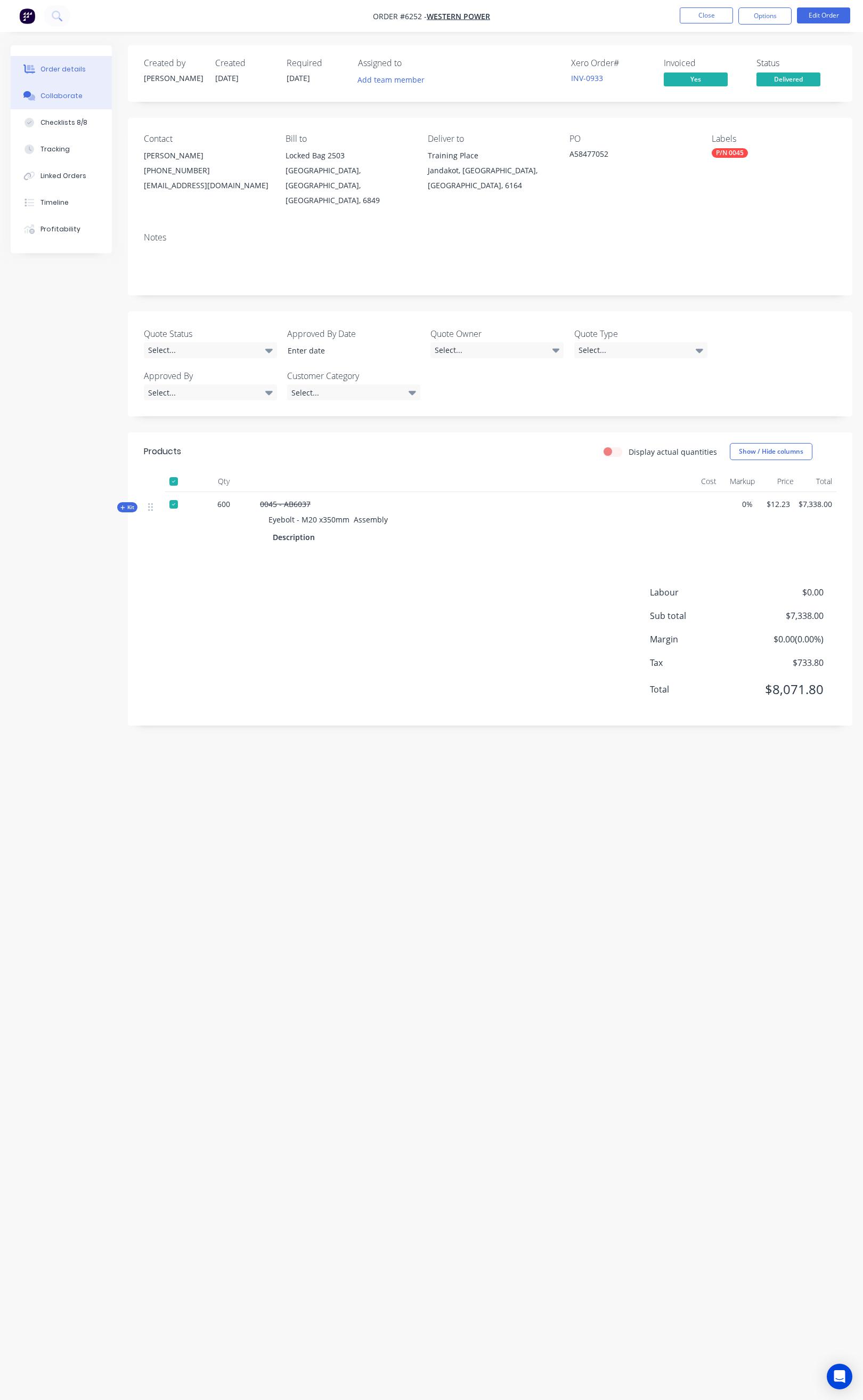
click at [66, 91] on div "Collaborate" at bounding box center [61, 96] width 42 height 9
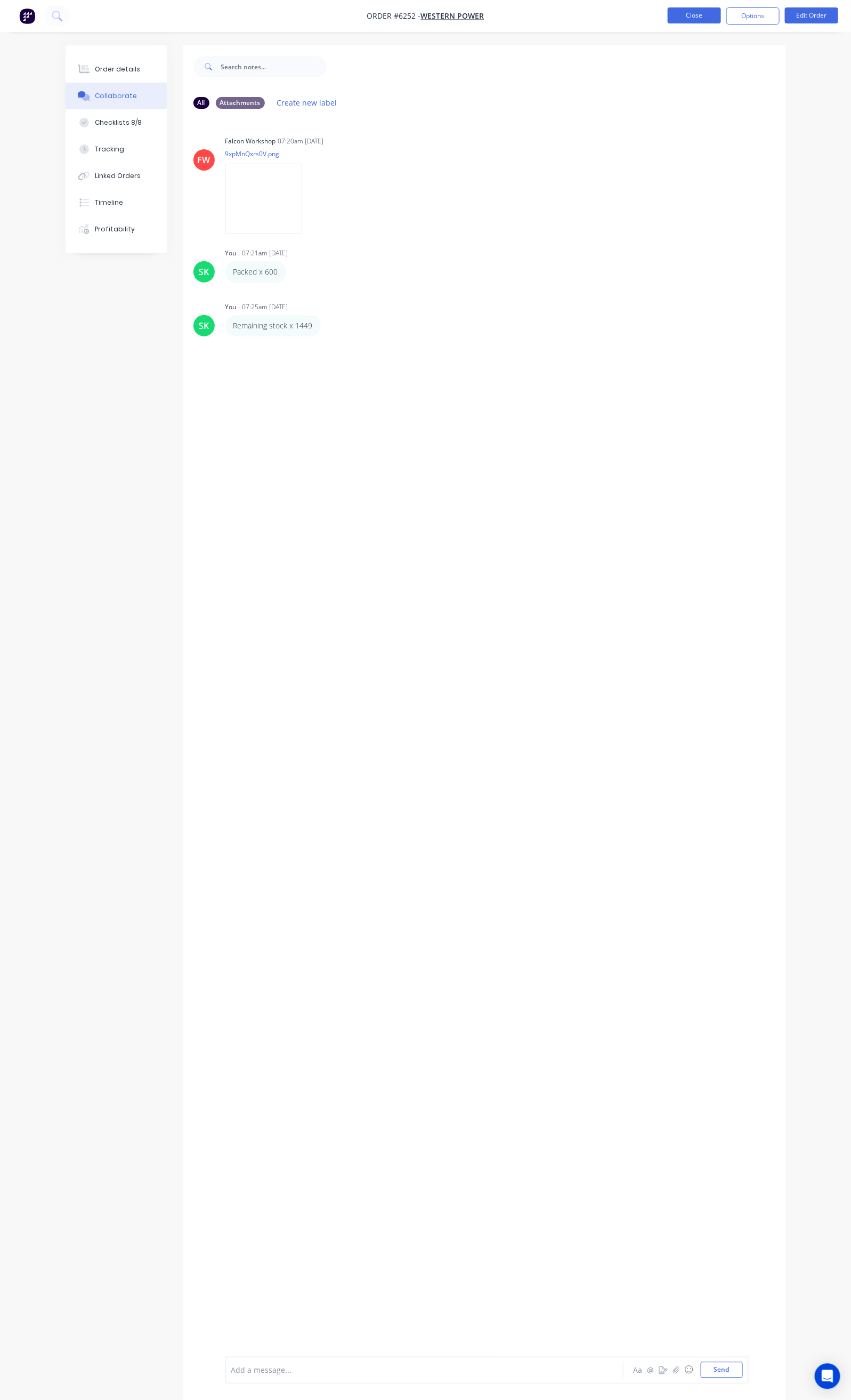
click at [698, 17] on button "Close" at bounding box center [694, 15] width 54 height 16
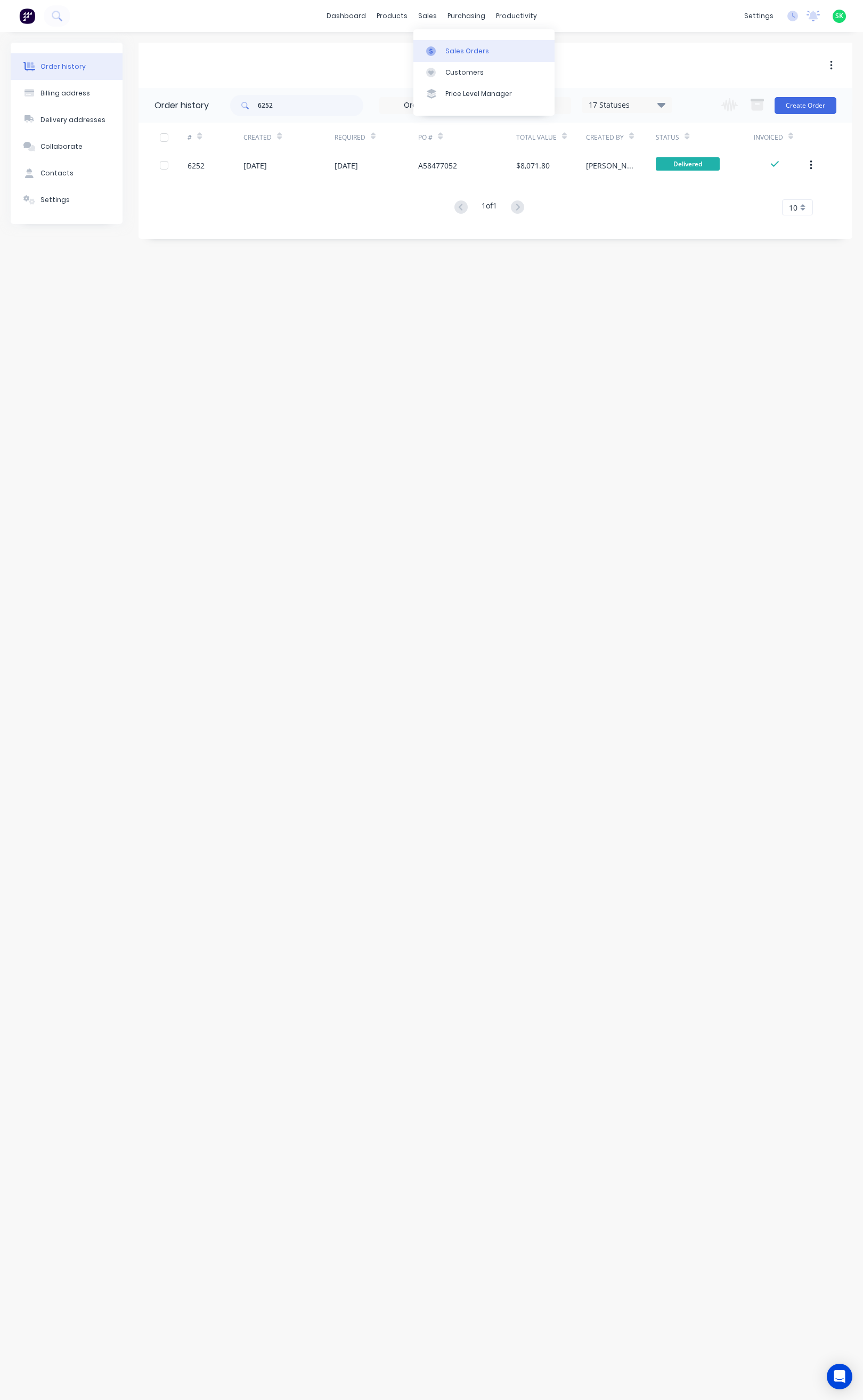
click at [449, 51] on div "Sales Orders" at bounding box center [467, 51] width 43 height 9
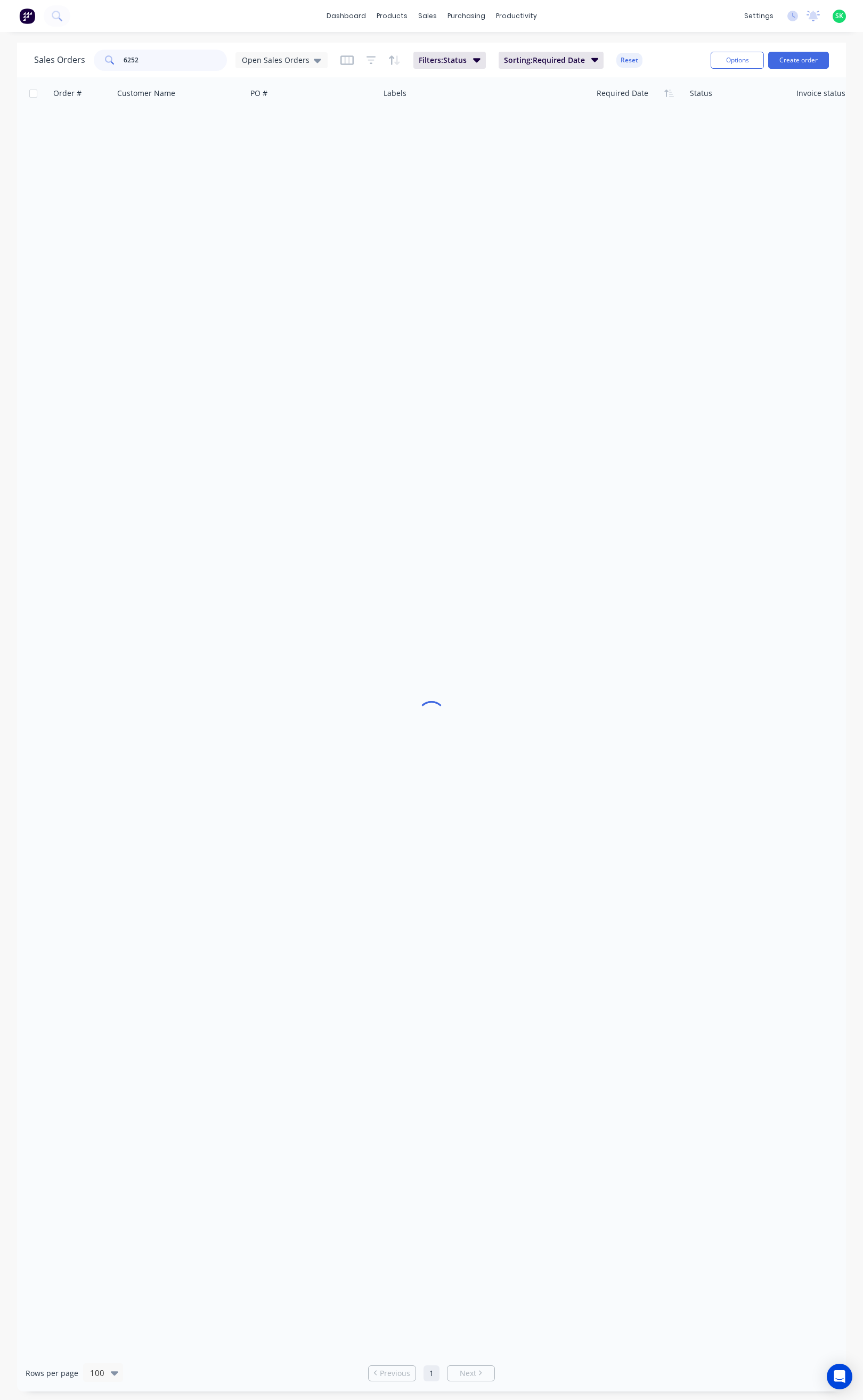
drag, startPoint x: 149, startPoint y: 59, endPoint x: 106, endPoint y: 66, distance: 43.6
click at [106, 66] on div "6252" at bounding box center [161, 60] width 133 height 22
click at [314, 57] on icon at bounding box center [318, 60] width 8 height 11
click at [281, 149] on button "None" at bounding box center [299, 150] width 121 height 12
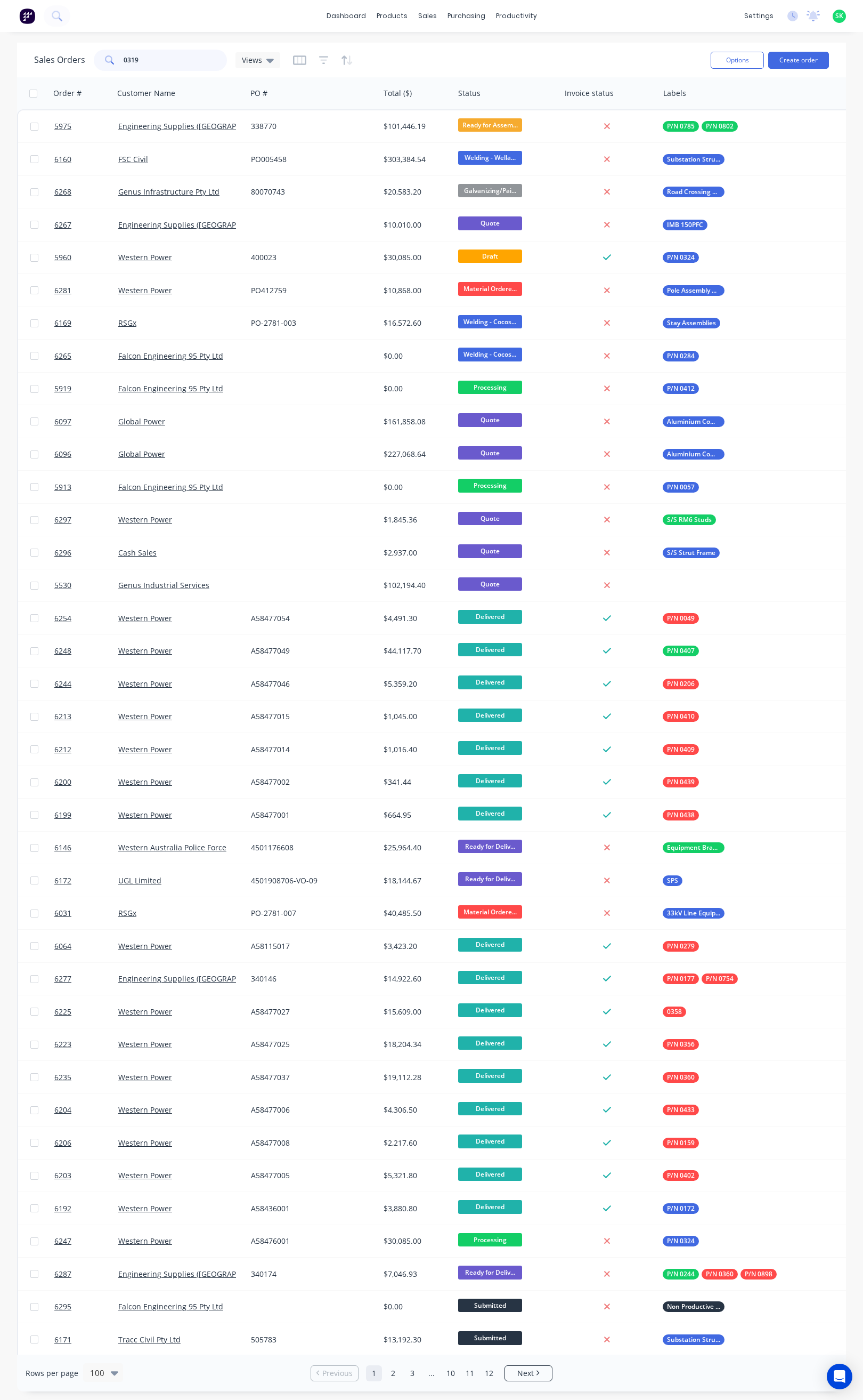
click at [146, 55] on input "0319" at bounding box center [176, 60] width 104 height 22
type input "0319"
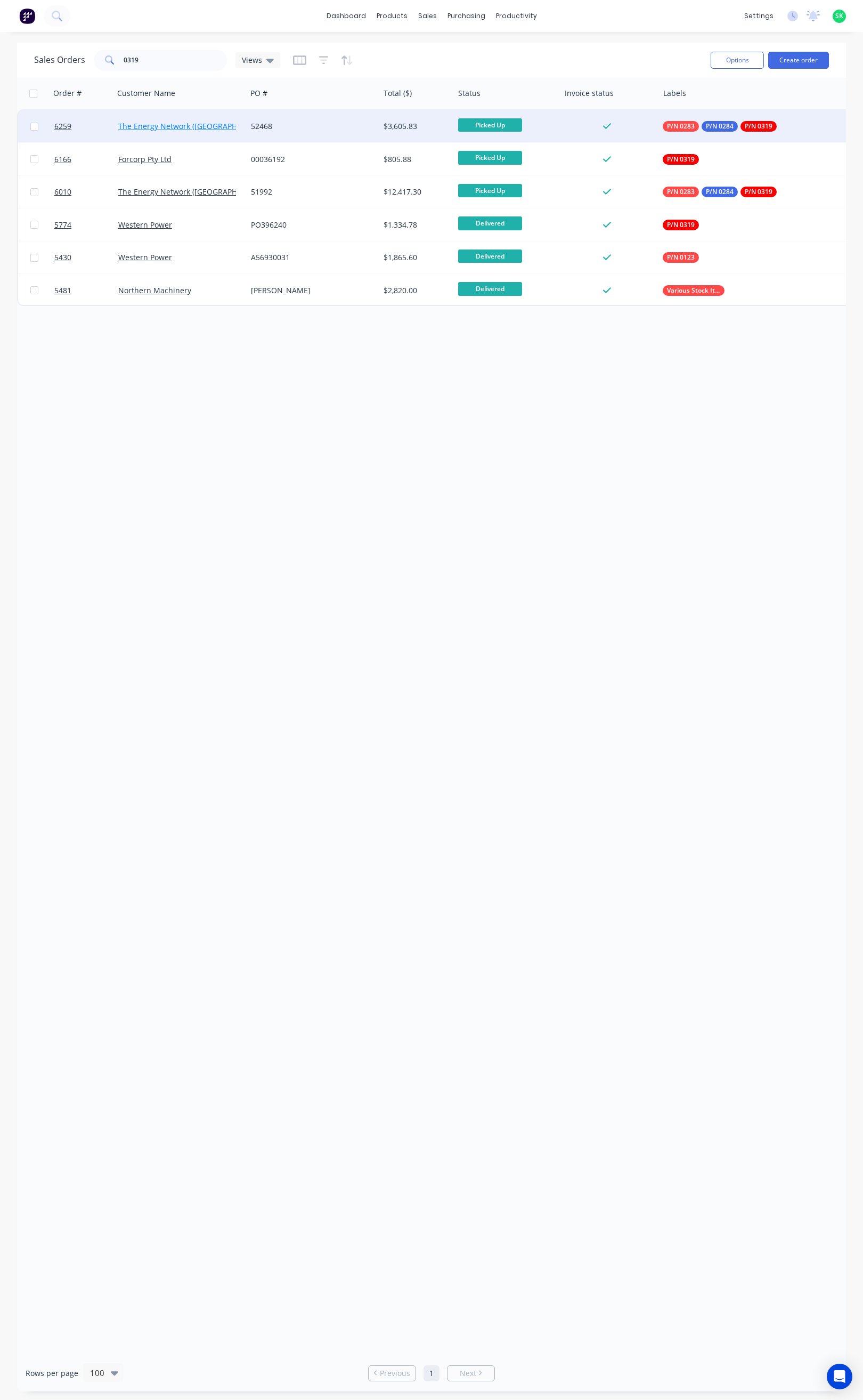
click at [234, 123] on link "The Energy Network ([GEOGRAPHIC_DATA]) Pty Ltd" at bounding box center [207, 126] width 178 height 10
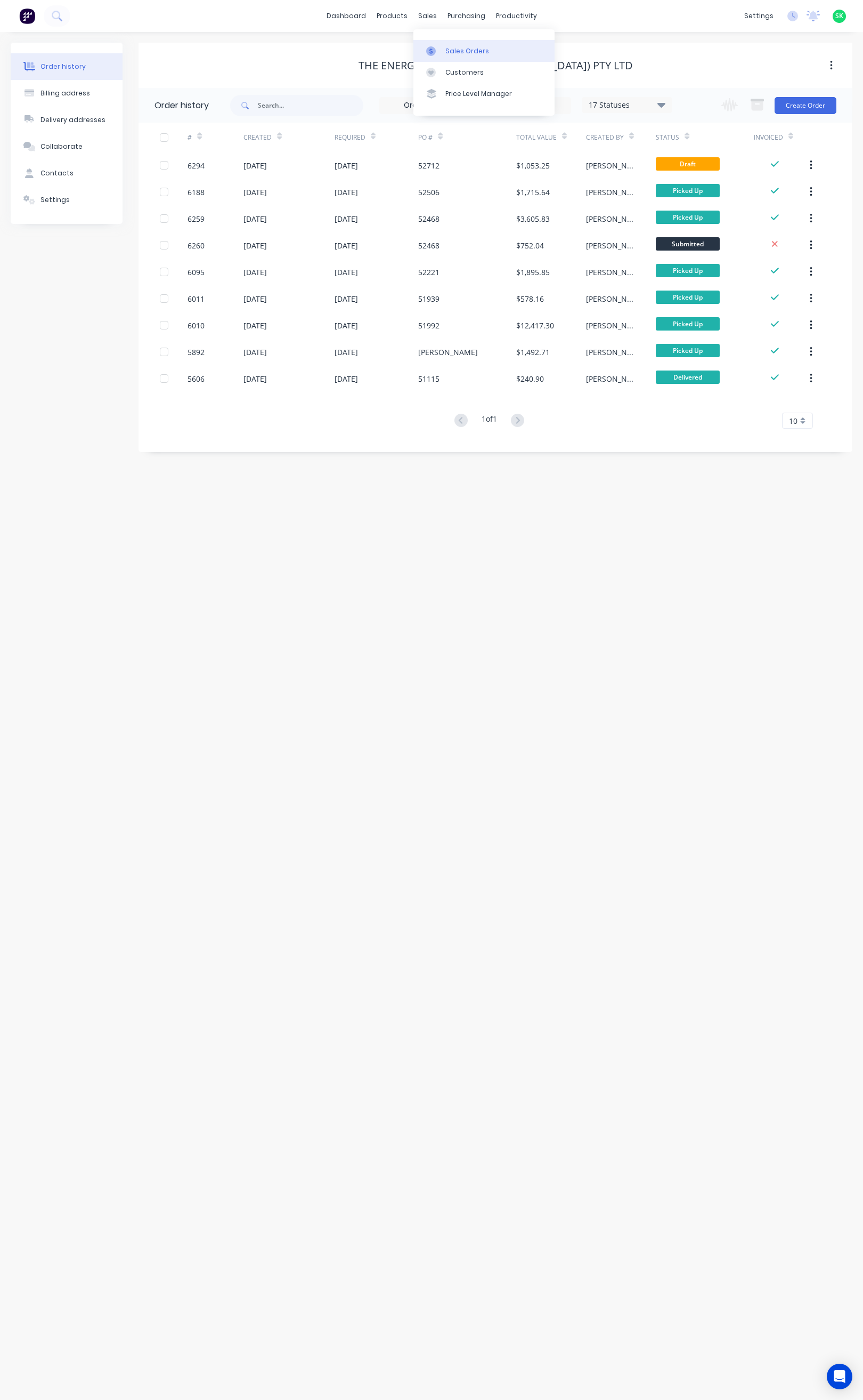
click at [446, 49] on div "Sales Orders" at bounding box center [467, 51] width 43 height 9
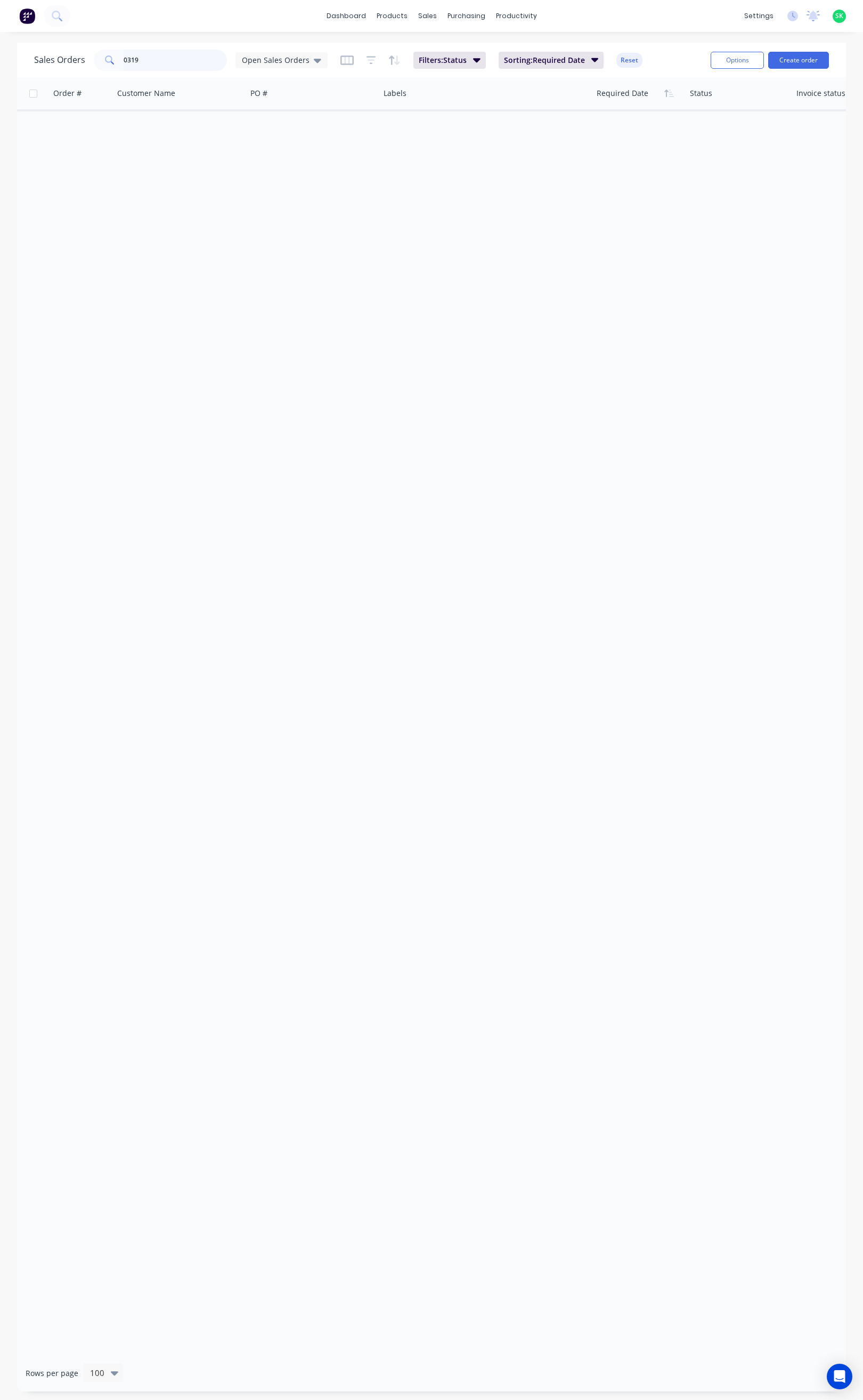
click at [154, 63] on input "0319" at bounding box center [176, 60] width 104 height 22
click at [318, 58] on div "Open Sales Orders" at bounding box center [282, 60] width 92 height 16
click at [273, 152] on button "None" at bounding box center [299, 150] width 121 height 12
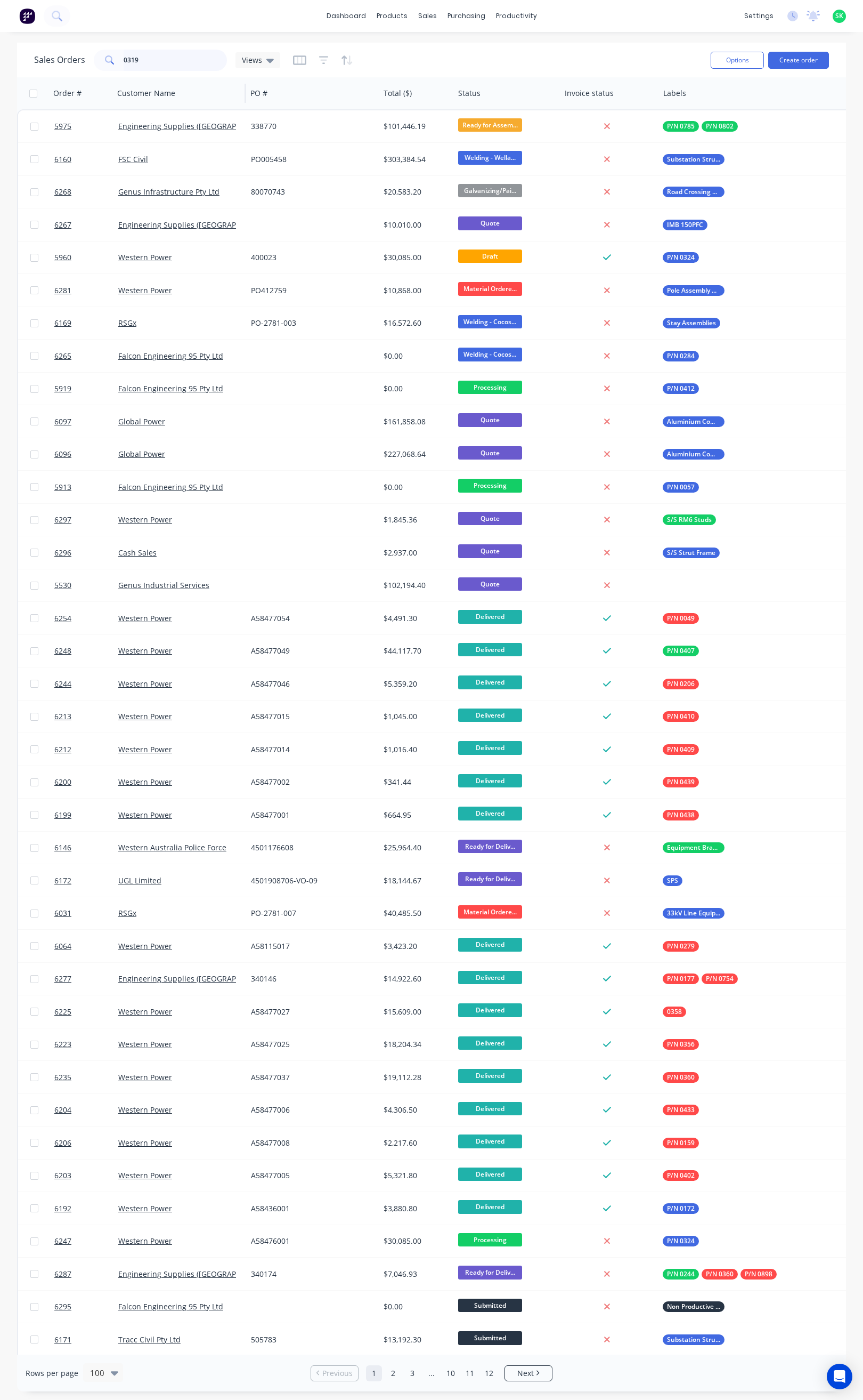
drag, startPoint x: 152, startPoint y: 61, endPoint x: 120, endPoint y: 80, distance: 37.2
click at [148, 63] on input "0319" at bounding box center [176, 60] width 104 height 22
type input "0319"
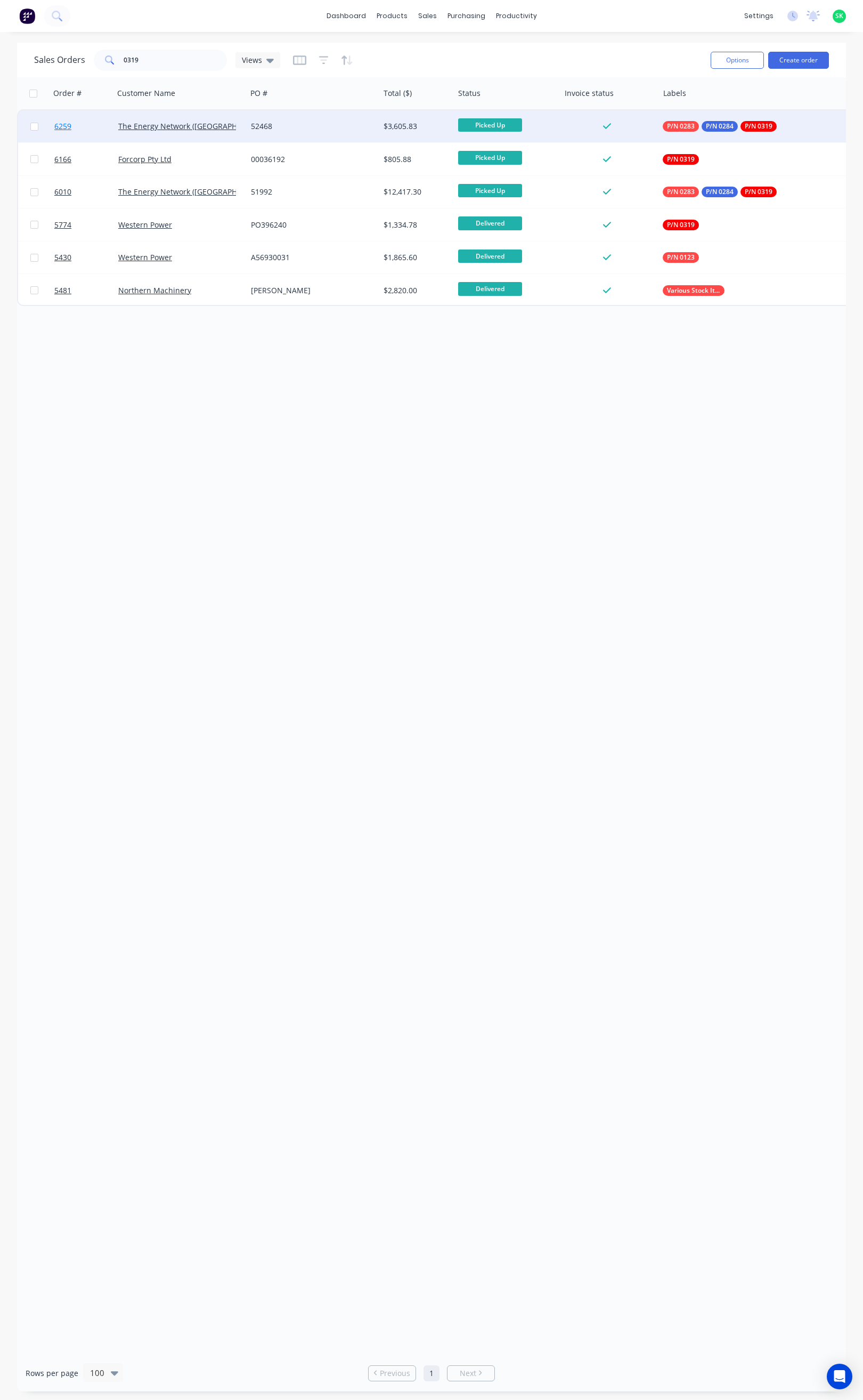
click at [66, 129] on span "6259" at bounding box center [63, 126] width 17 height 10
